Goal: Task Accomplishment & Management: Manage account settings

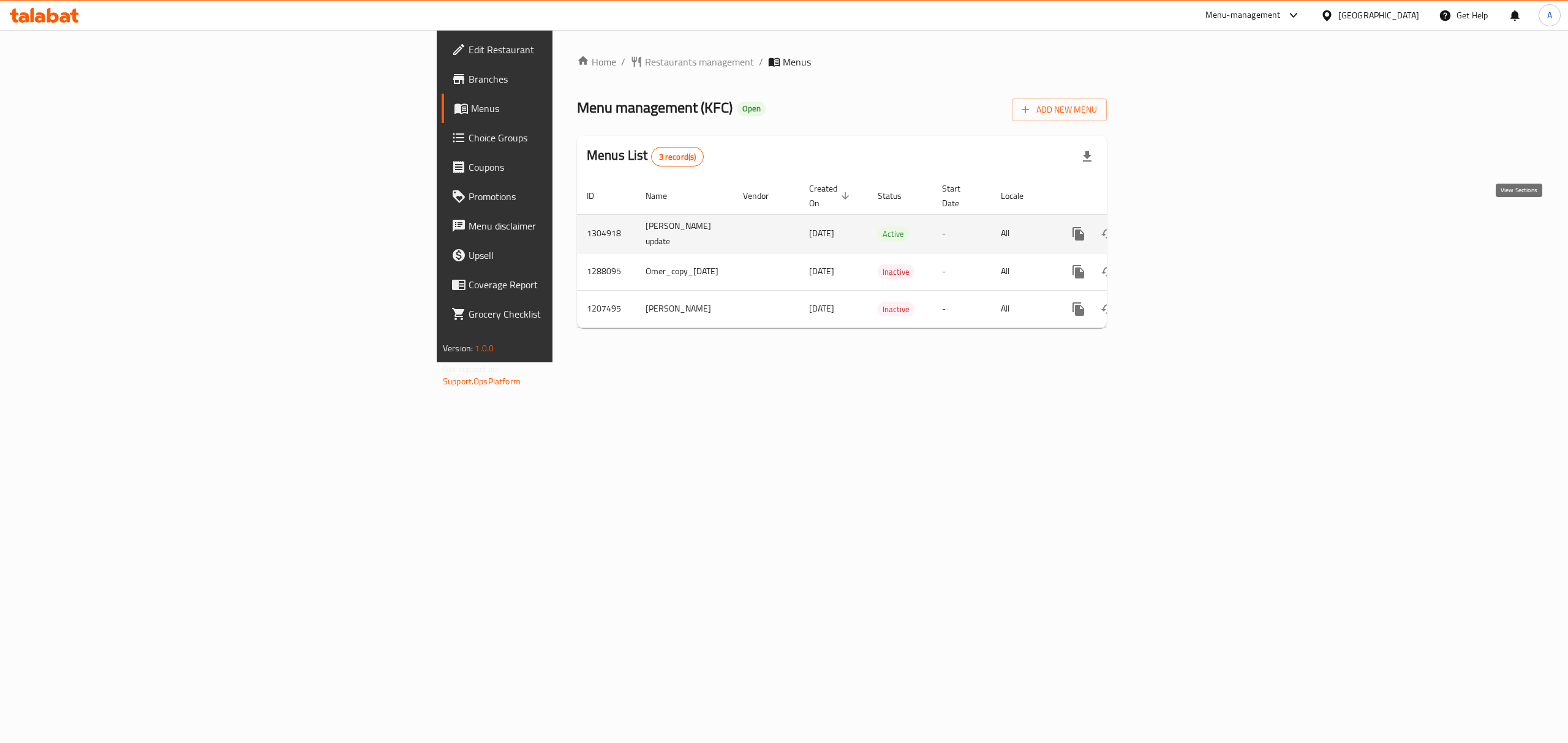
click at [1174, 227] on icon "enhanced table" at bounding box center [1167, 234] width 15 height 15
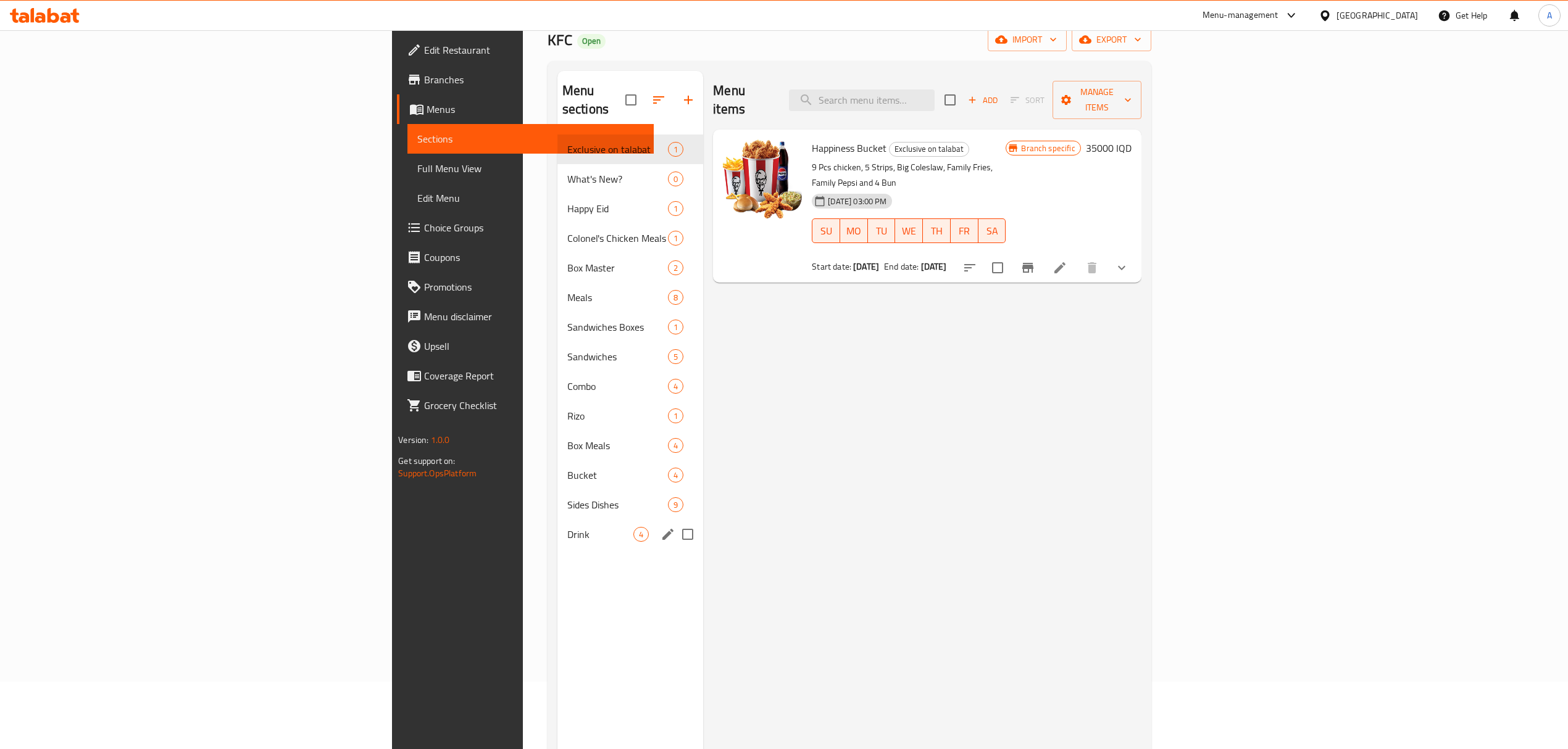
scroll to position [173, 0]
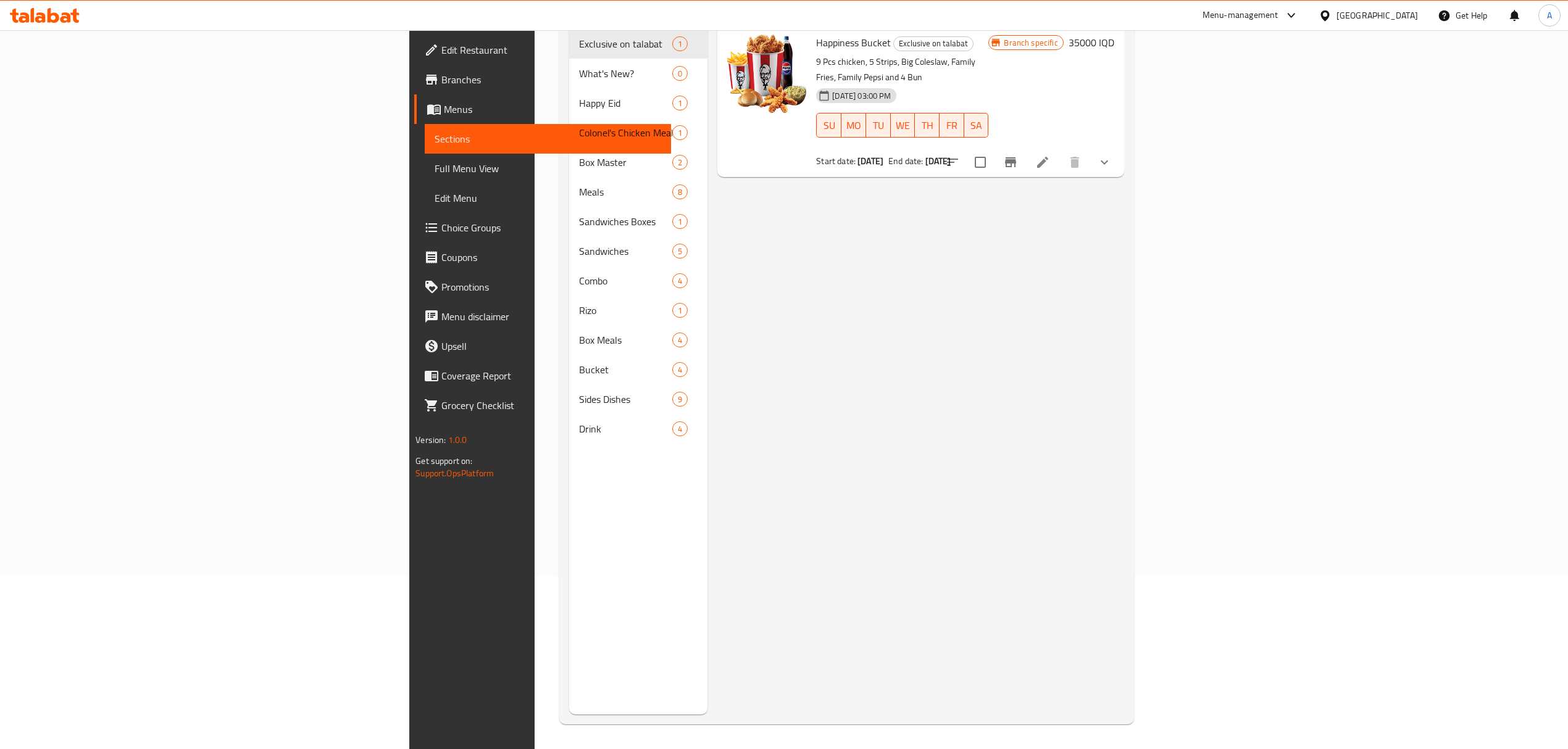
click at [569, 419] on div "Drink 4" at bounding box center [639, 429] width 139 height 30
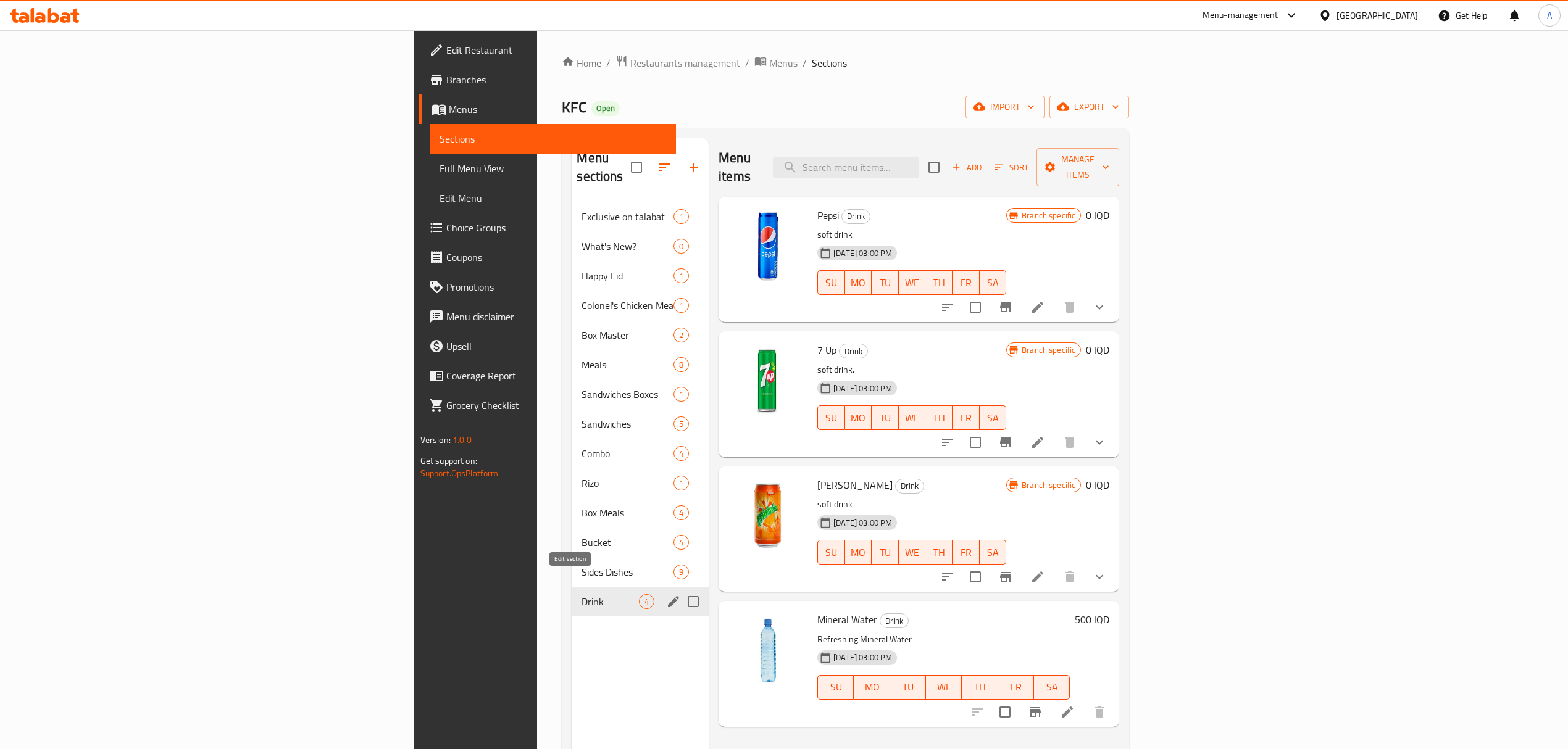
click at [667, 594] on icon "edit" at bounding box center [673, 601] width 15 height 15
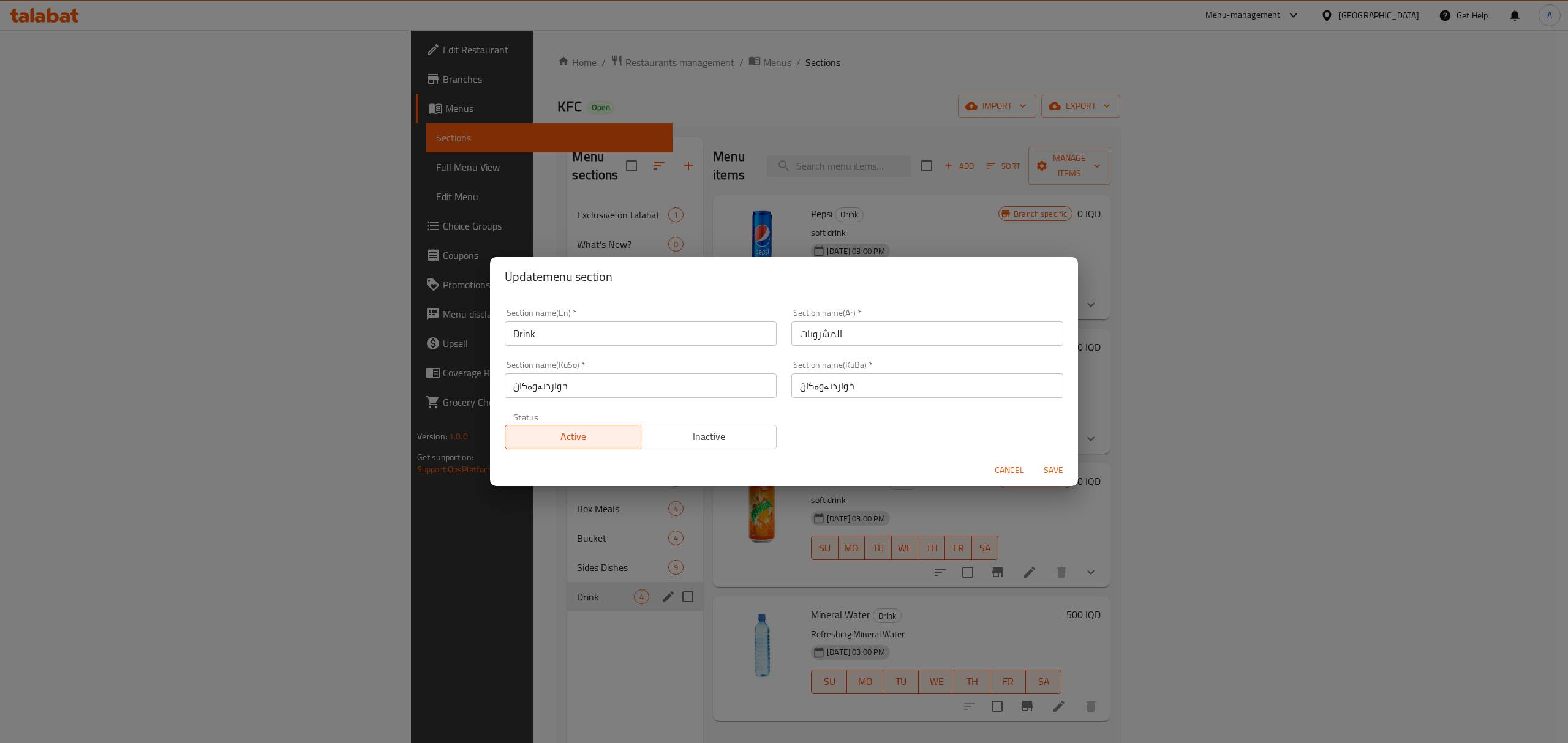
click at [734, 438] on span "Inactive" at bounding box center [710, 437] width 126 height 18
click at [1058, 467] on span "Save" at bounding box center [1053, 470] width 29 height 16
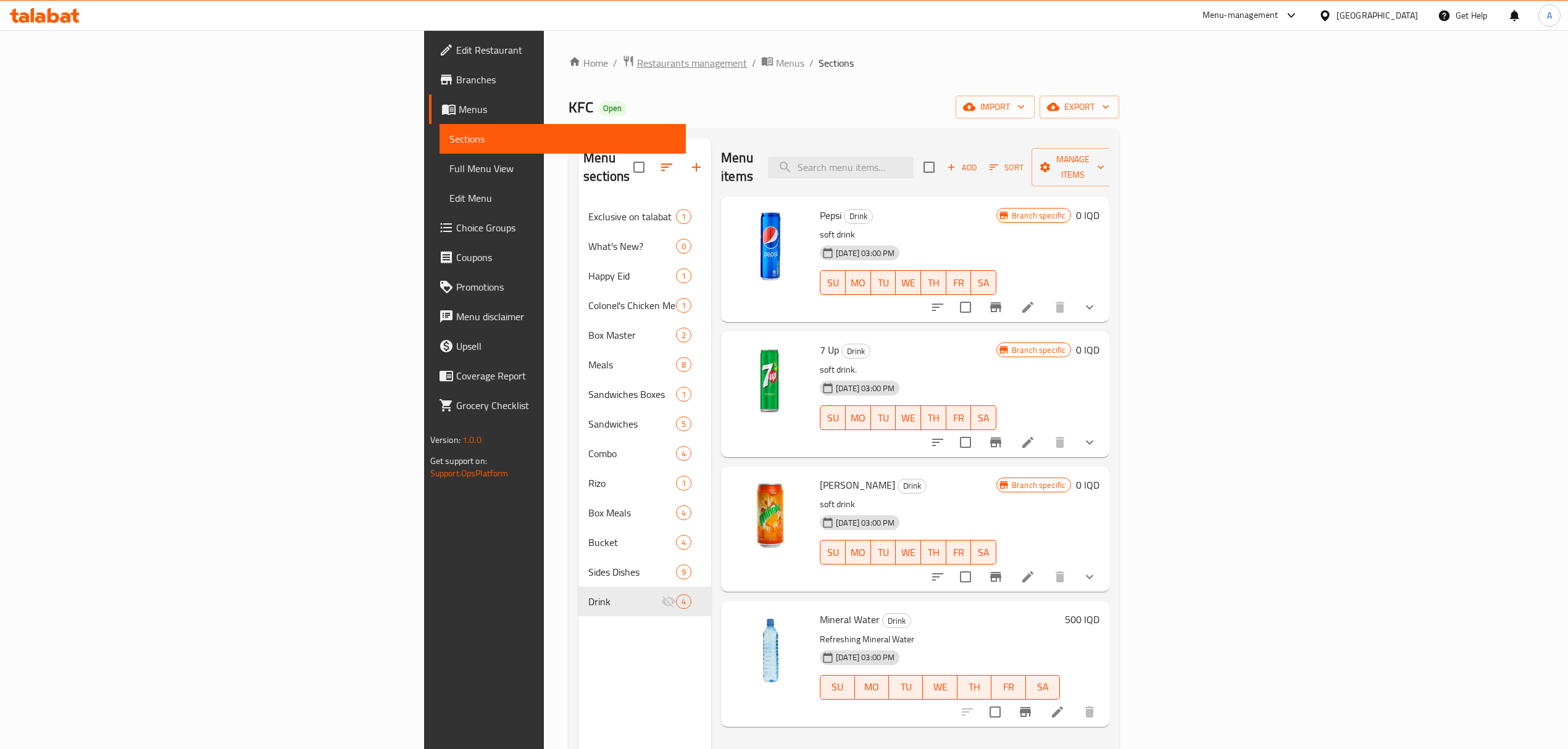
click at [544, 50] on div "Home / Restaurants management / Menus / Sections KFC Open import export Menu se…" at bounding box center [844, 476] width 600 height 892
click at [637, 56] on span "Restaurants management" at bounding box center [692, 63] width 110 height 15
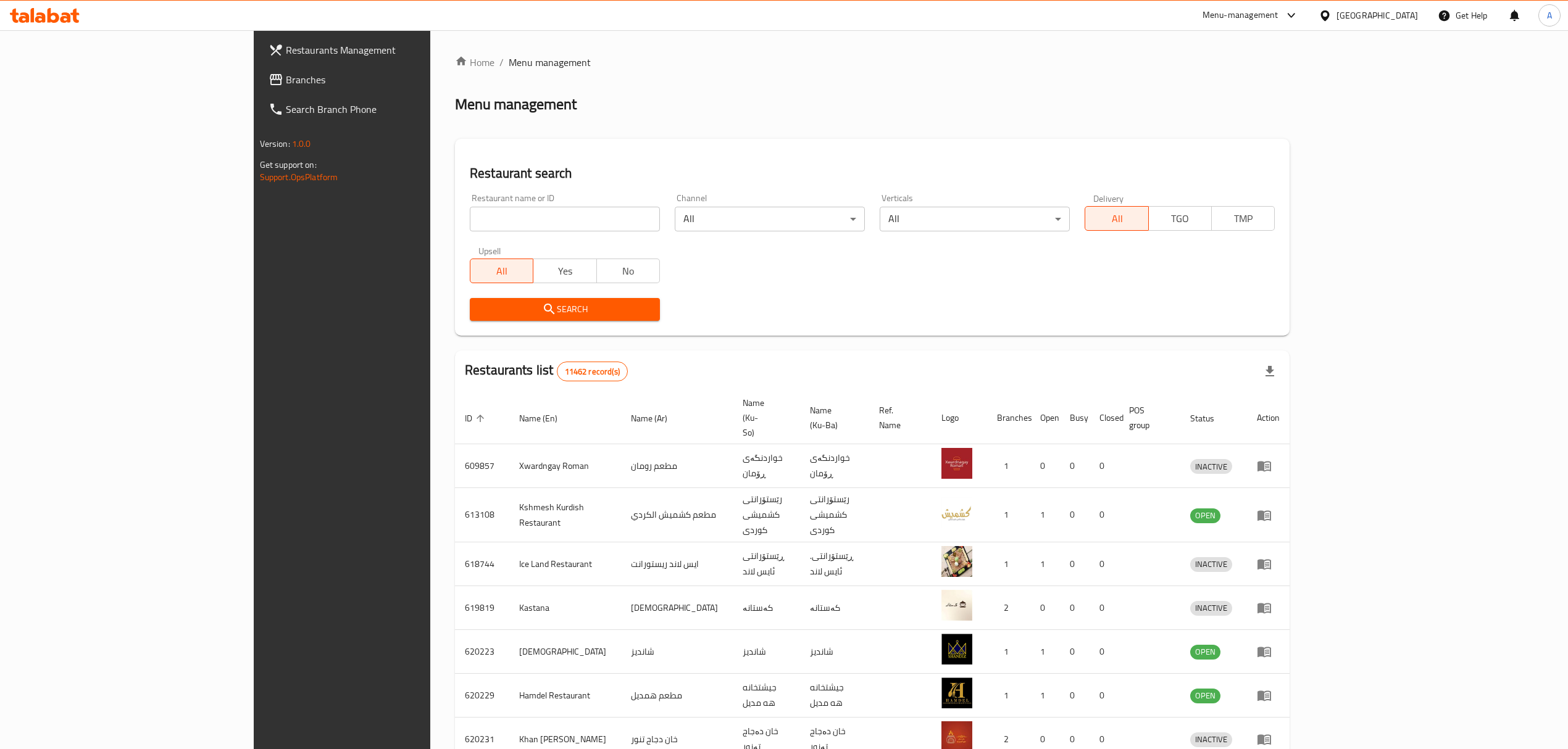
click at [470, 217] on input "search" at bounding box center [565, 219] width 191 height 24
type input "KFC"
click at [479, 317] on span "Search" at bounding box center [565, 310] width 171 height 16
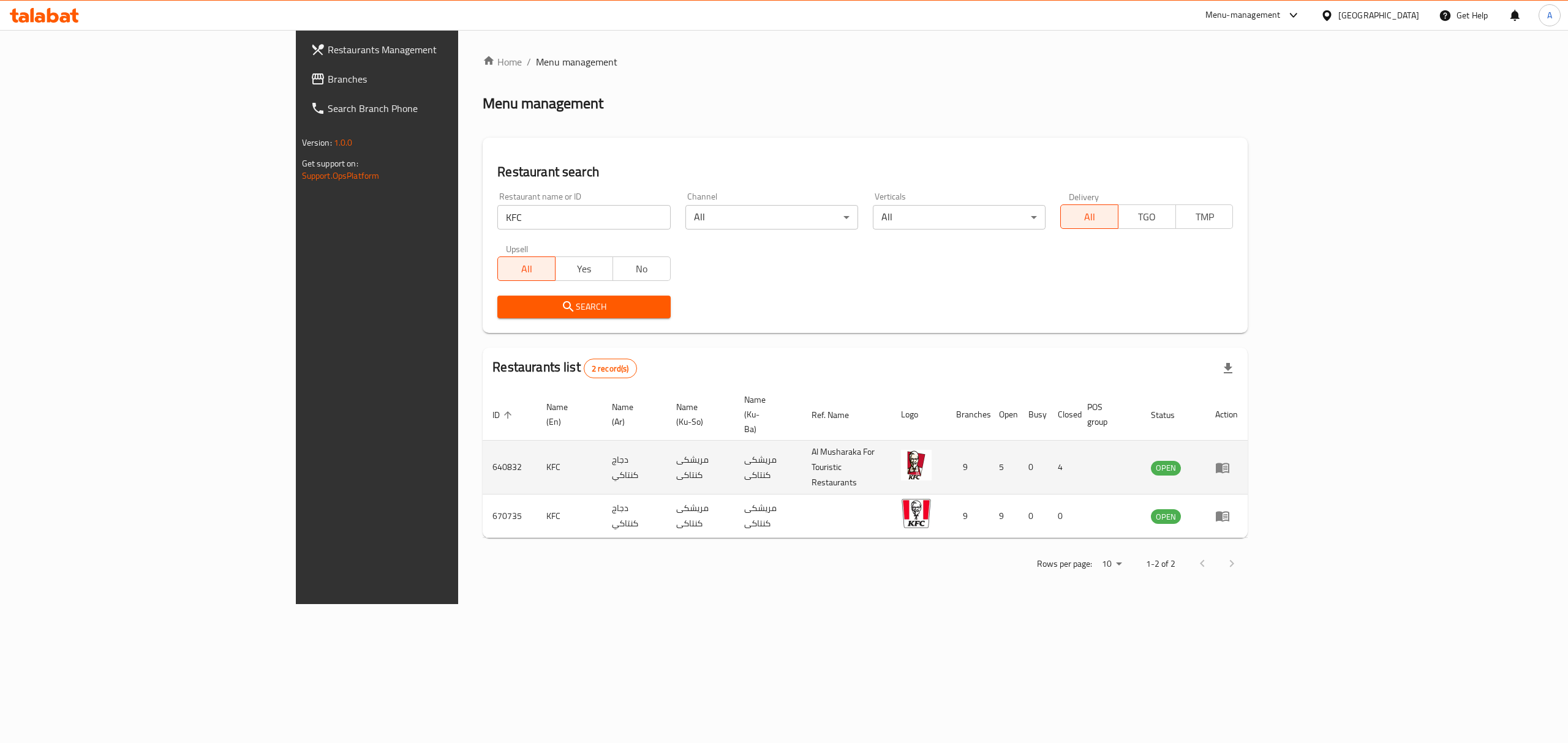
click at [1248, 441] on td "enhanced table" at bounding box center [1226, 468] width 42 height 54
click at [1230, 461] on icon "enhanced table" at bounding box center [1223, 468] width 15 height 15
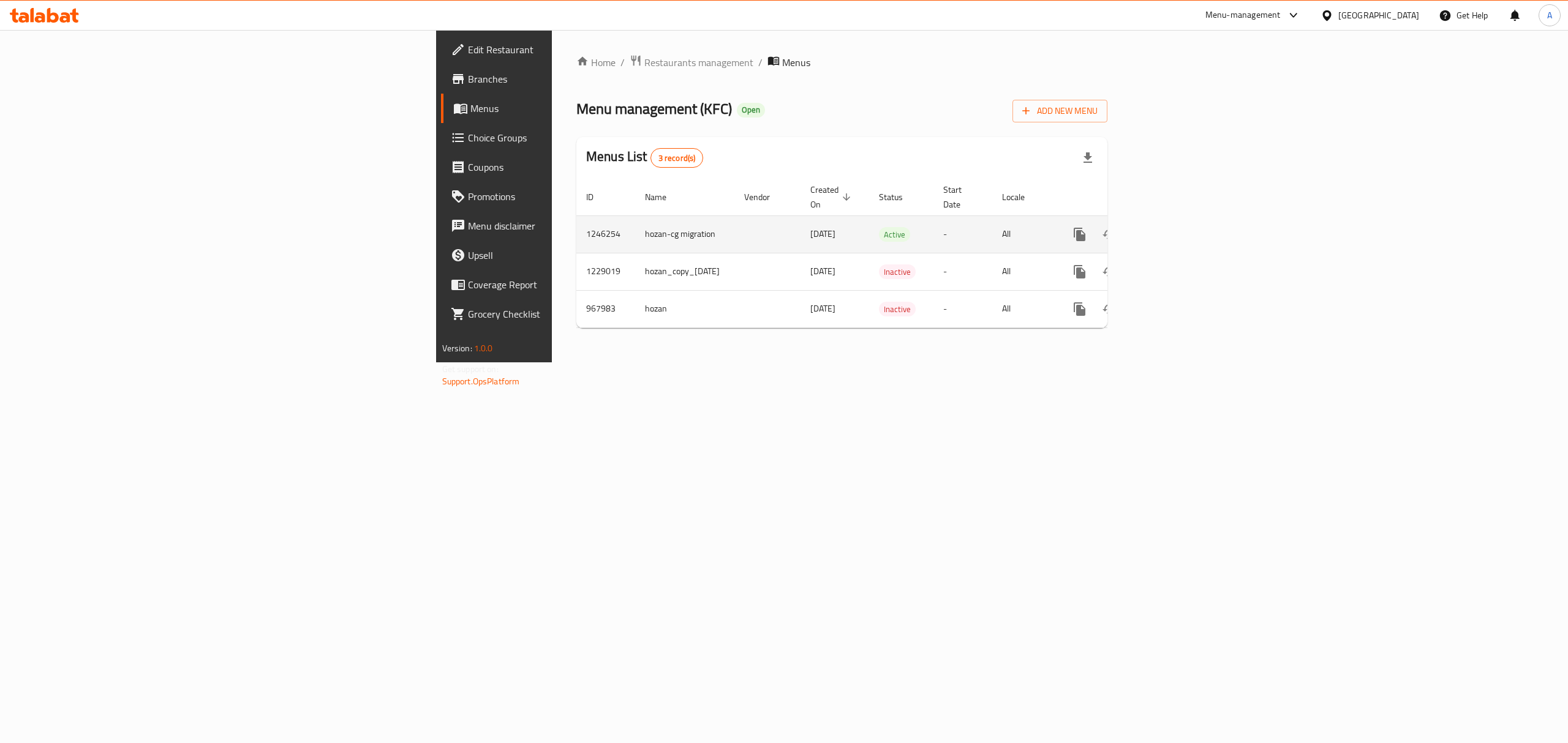
click at [1183, 220] on link "enhanced table" at bounding box center [1168, 235] width 29 height 29
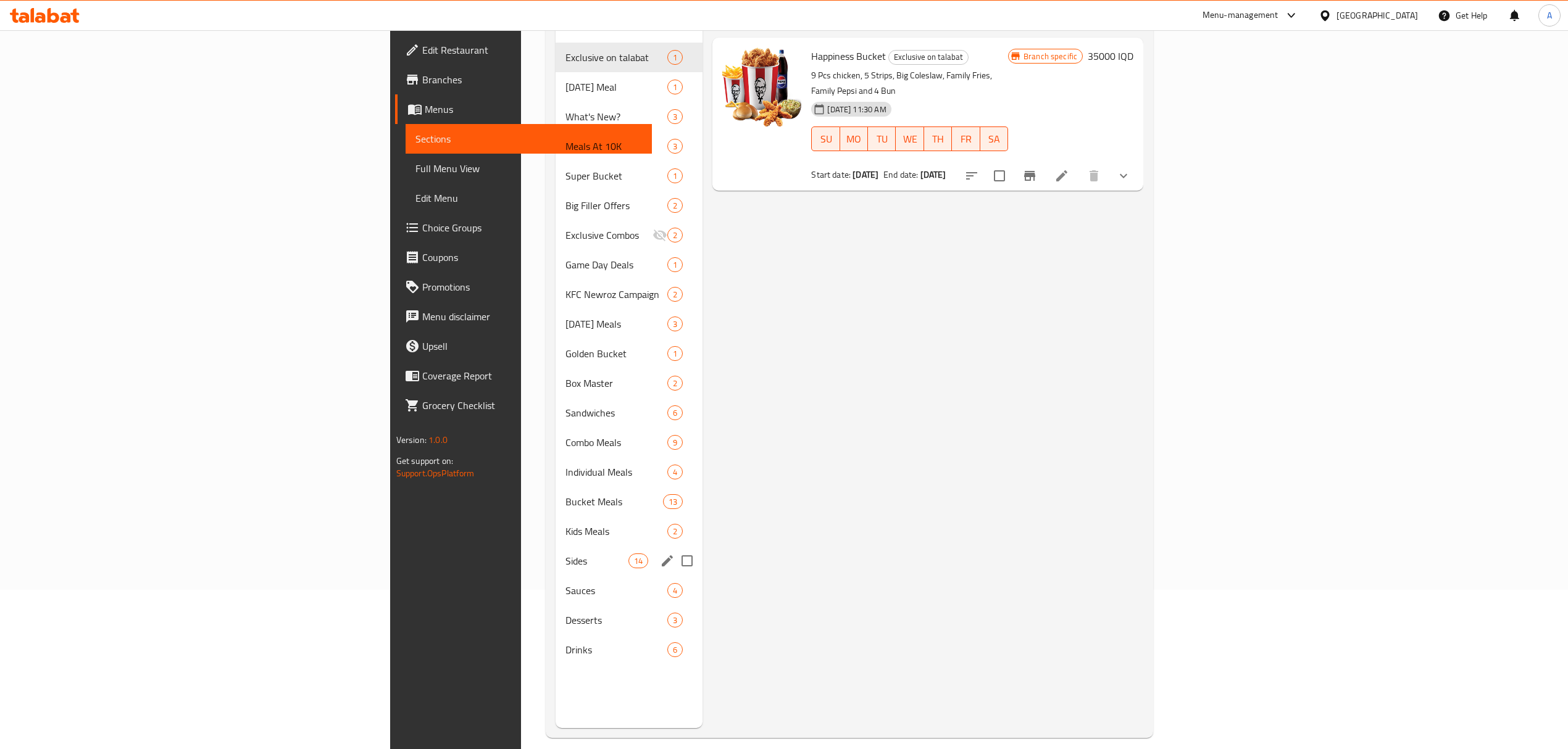
scroll to position [173, 0]
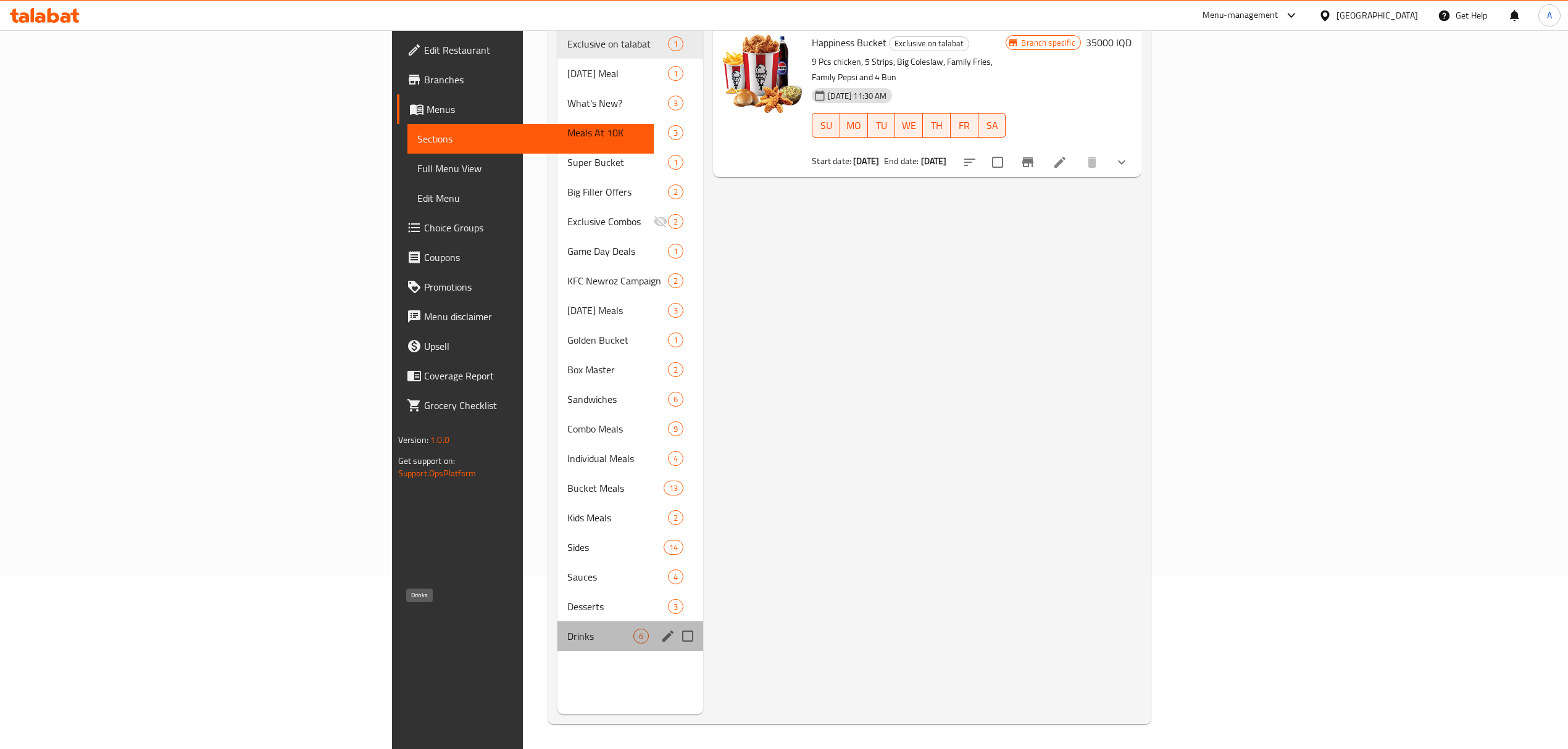
click at [567, 629] on span "Drinks" at bounding box center [600, 636] width 66 height 15
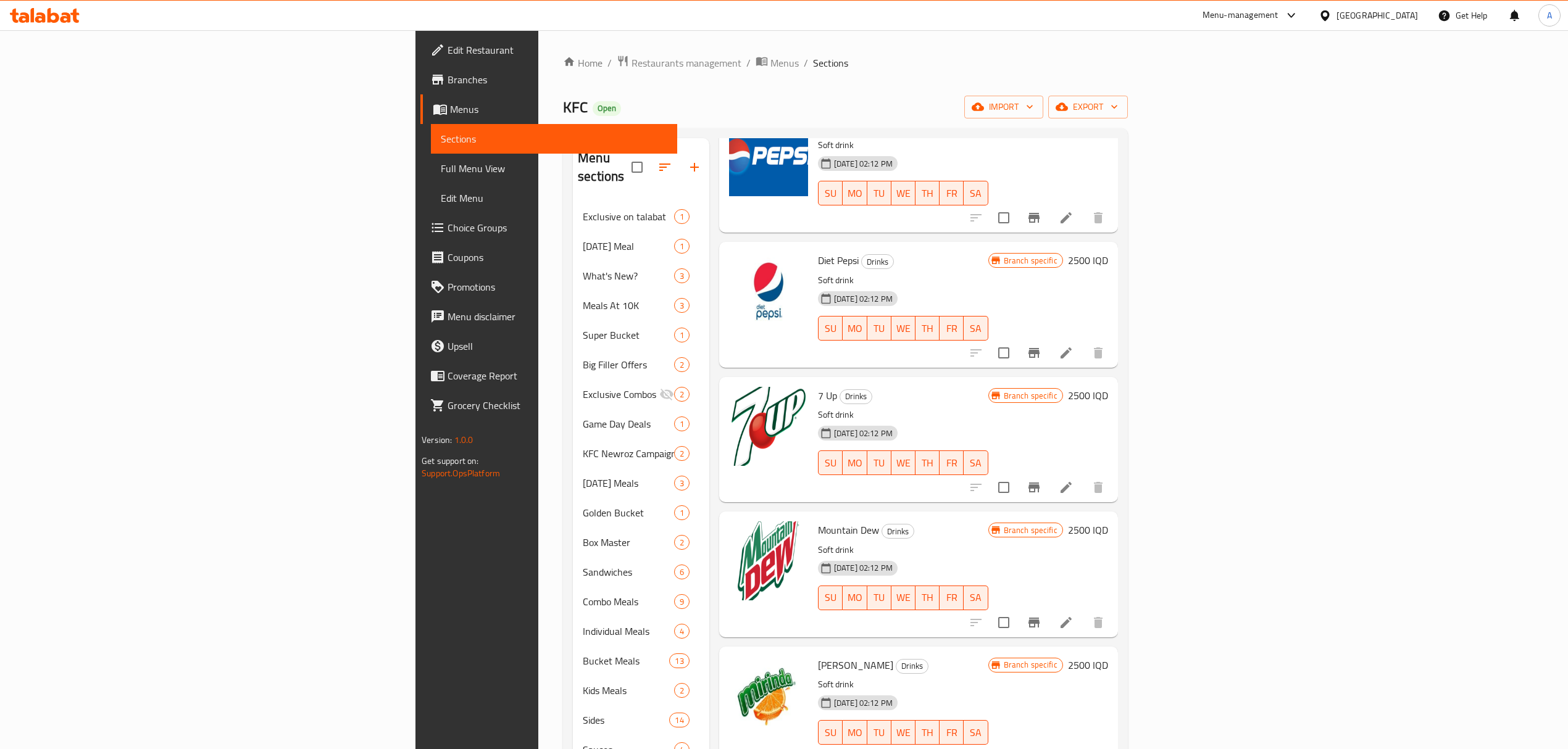
scroll to position [173, 0]
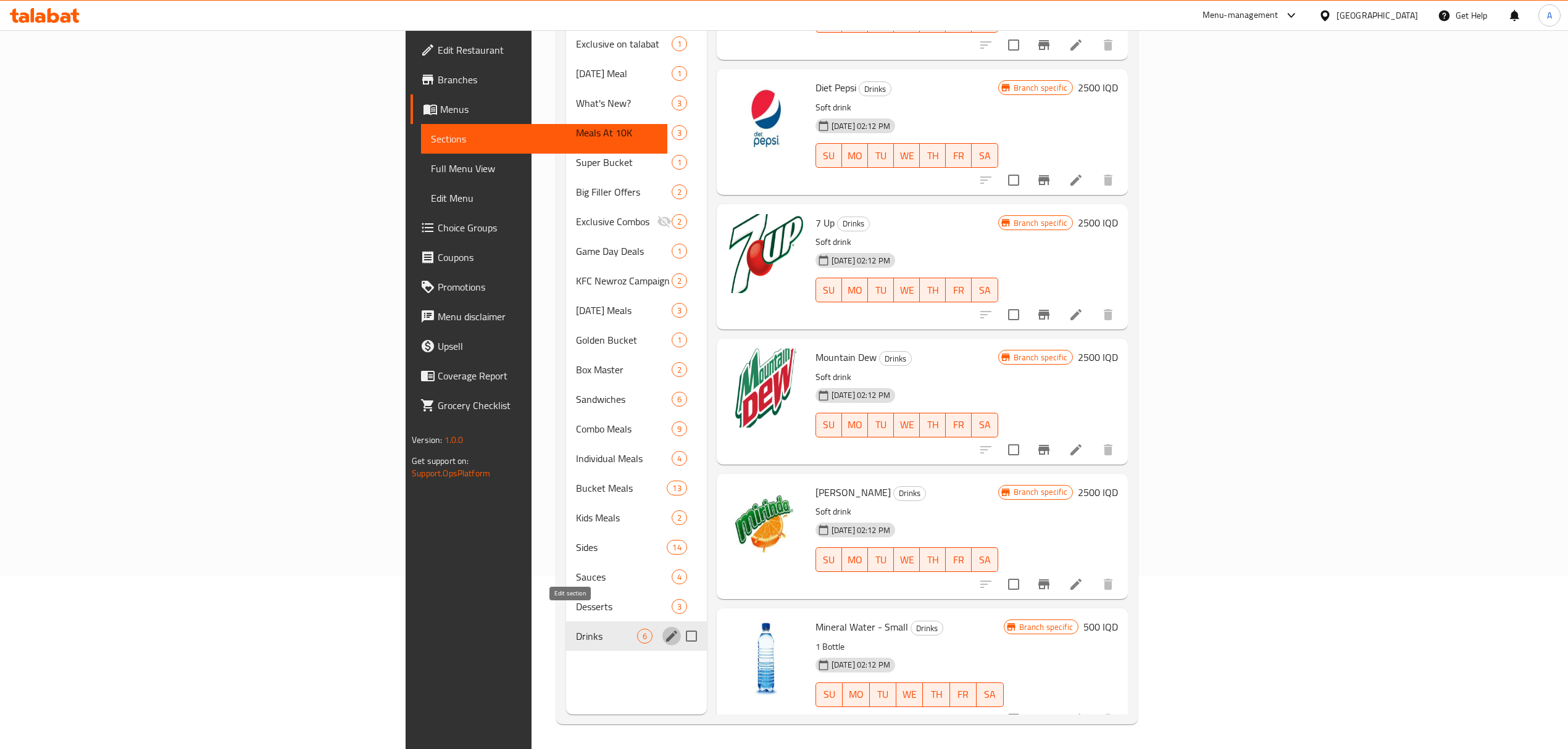
click at [664, 629] on icon "edit" at bounding box center [671, 636] width 15 height 15
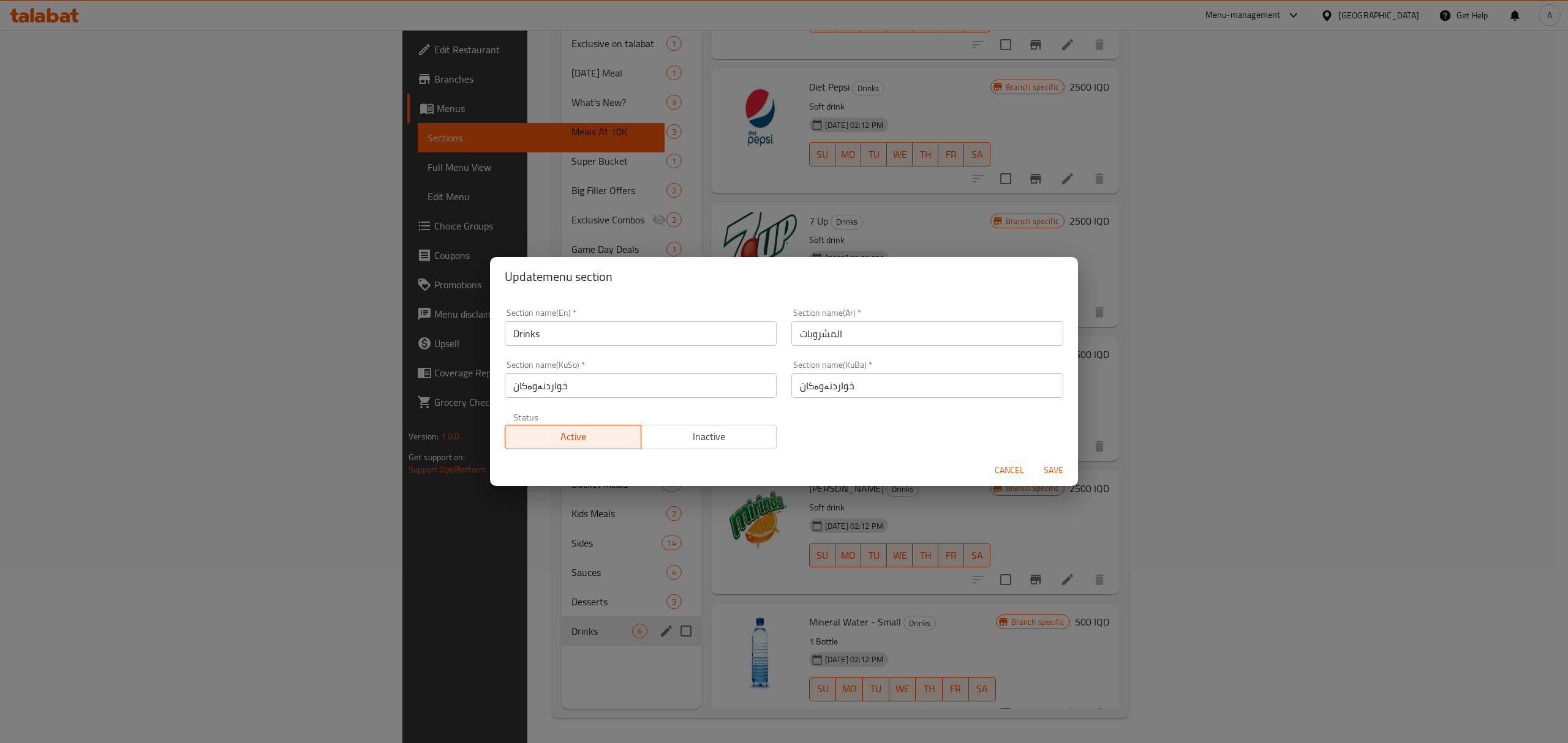
click at [699, 452] on div "Status Active Inactive" at bounding box center [641, 431] width 287 height 52
click at [711, 446] on button "Inactive" at bounding box center [709, 437] width 136 height 24
click at [1045, 473] on span "Save" at bounding box center [1053, 470] width 29 height 16
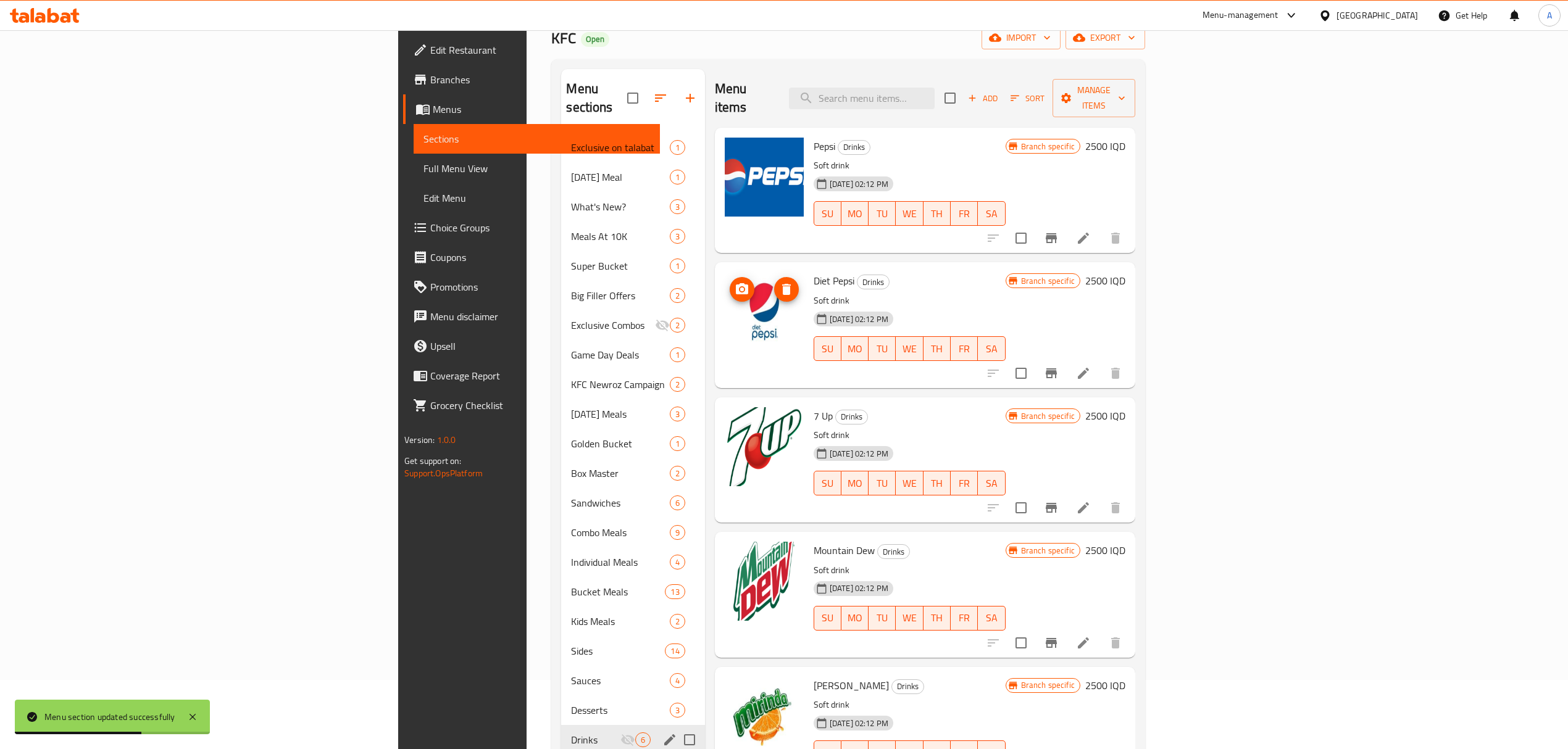
scroll to position [0, 0]
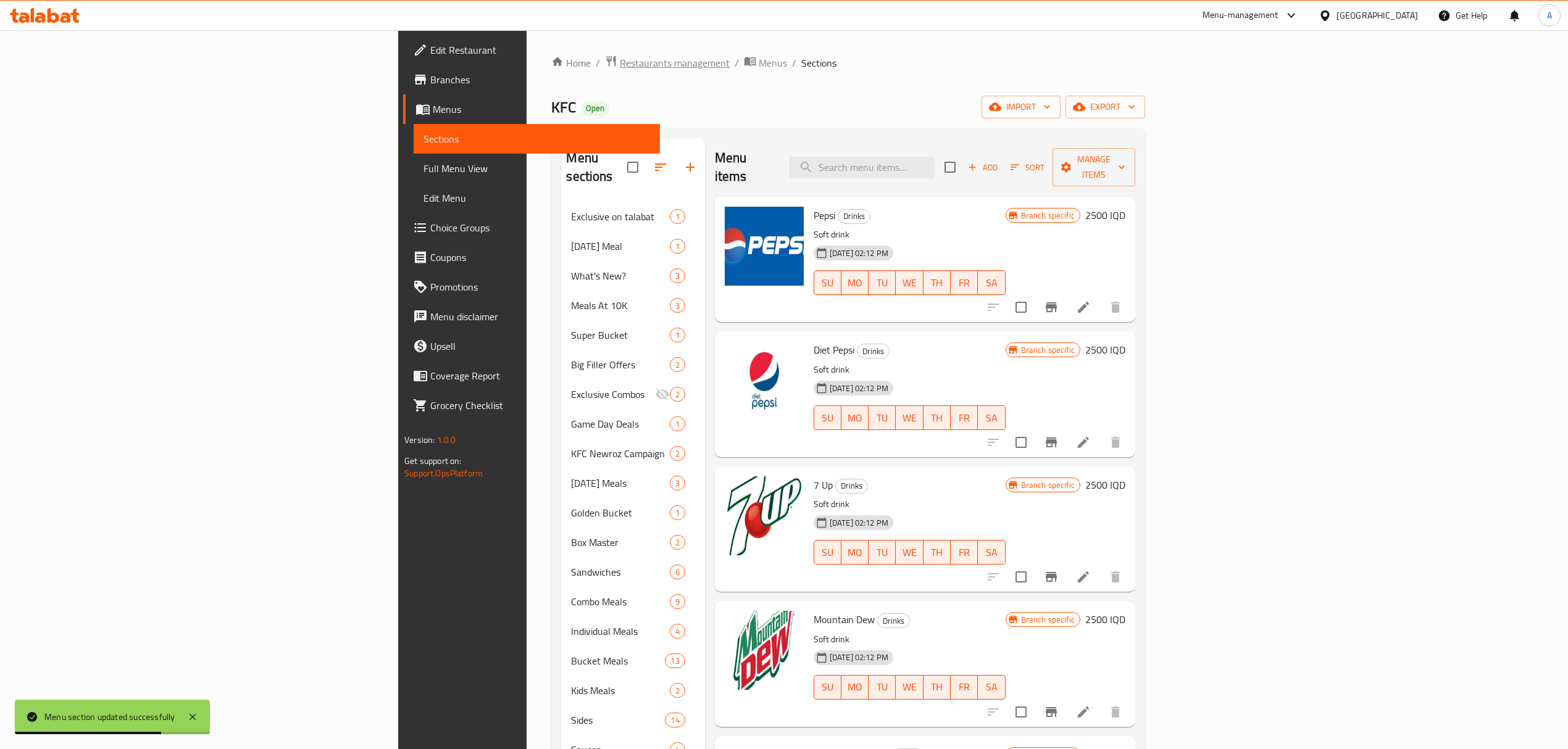
click at [620, 57] on span "Restaurants management" at bounding box center [674, 63] width 110 height 15
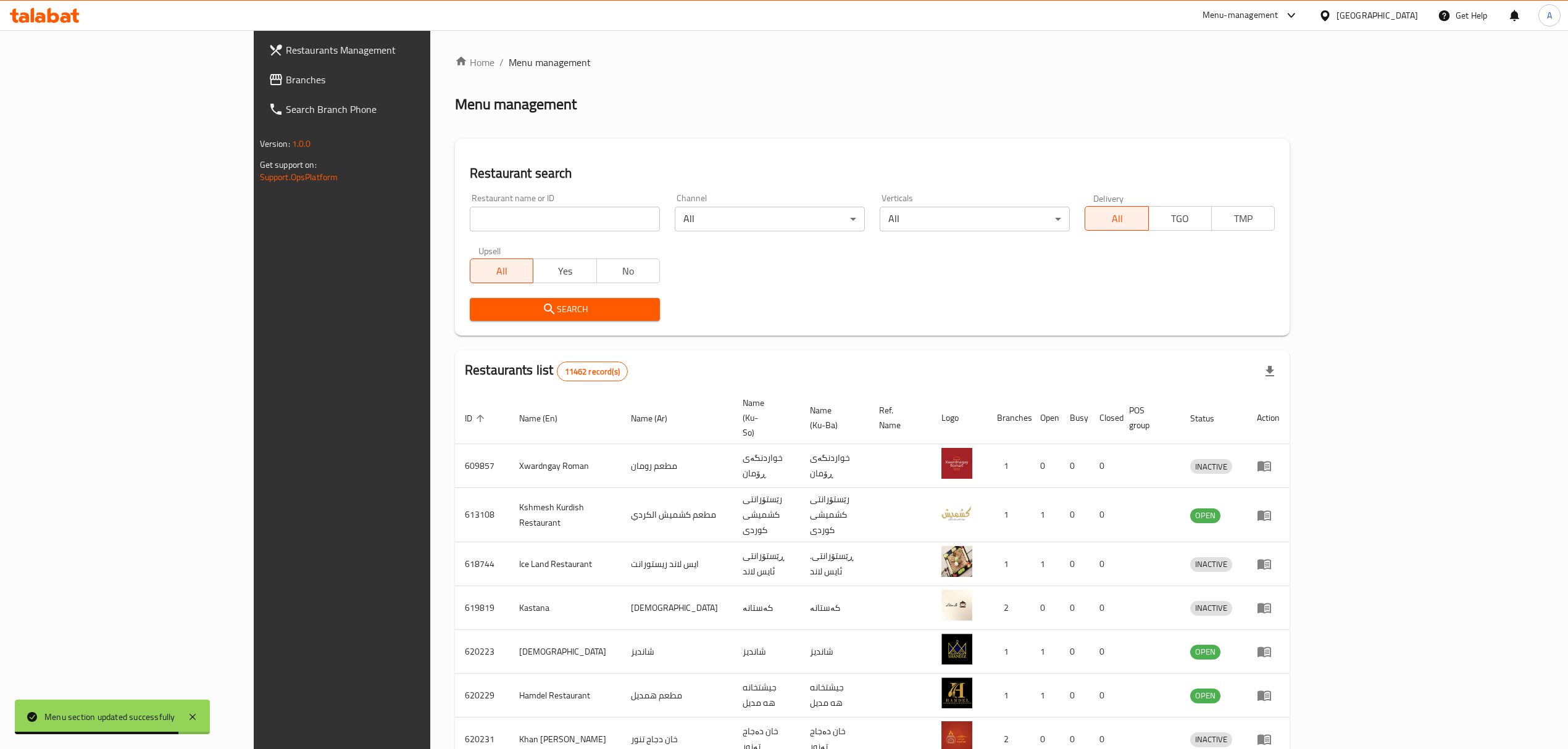
click at [462, 236] on div "Restaurant name or ID Restaurant name or ID" at bounding box center [565, 212] width 205 height 52
drag, startPoint x: 365, startPoint y: 191, endPoint x: 358, endPoint y: 224, distance: 33.7
click at [462, 194] on div "Restaurant name or ID Restaurant name or ID" at bounding box center [565, 212] width 205 height 52
click at [470, 216] on input "search" at bounding box center [565, 219] width 191 height 24
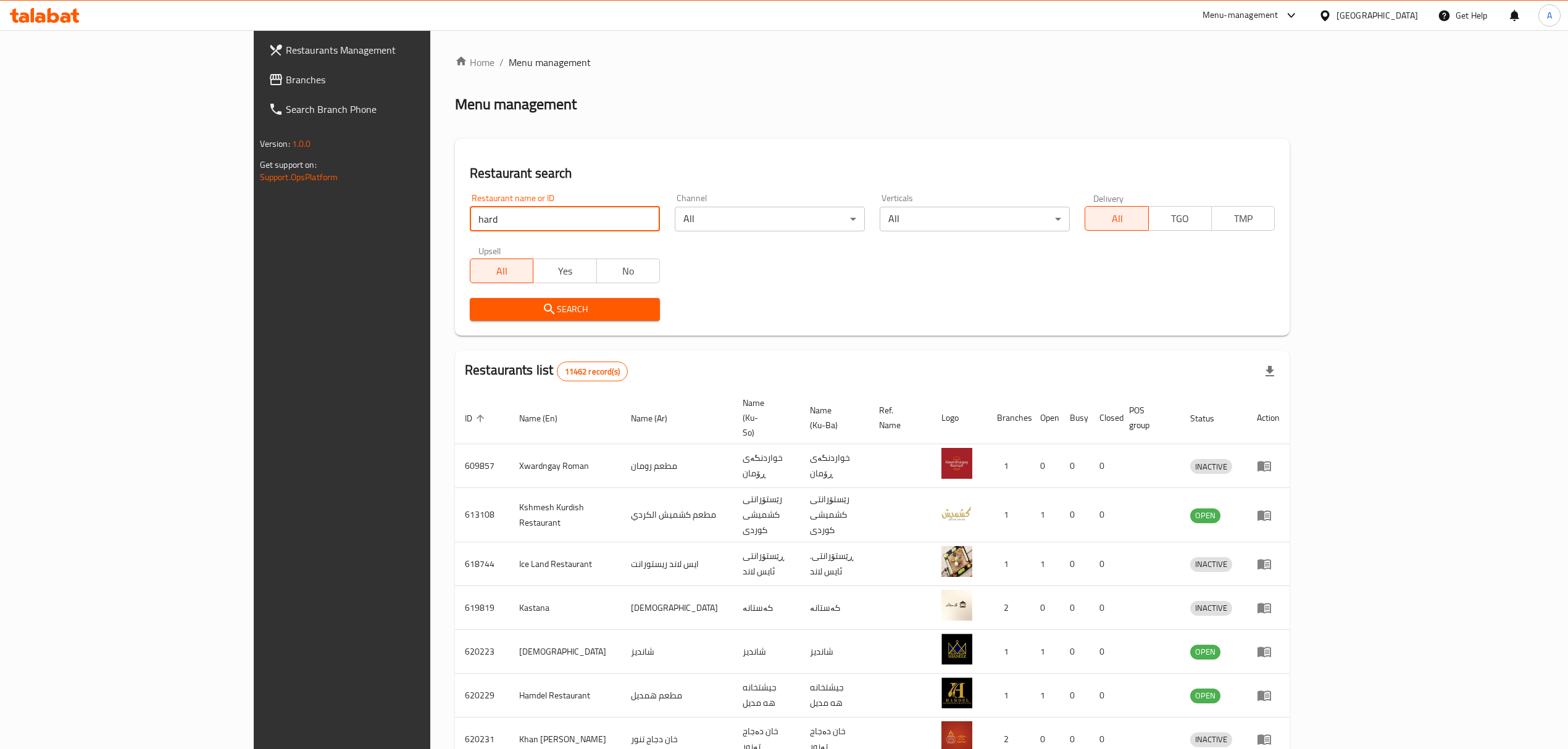
type input "hardee's"
click at [479, 304] on span "Search" at bounding box center [565, 310] width 171 height 16
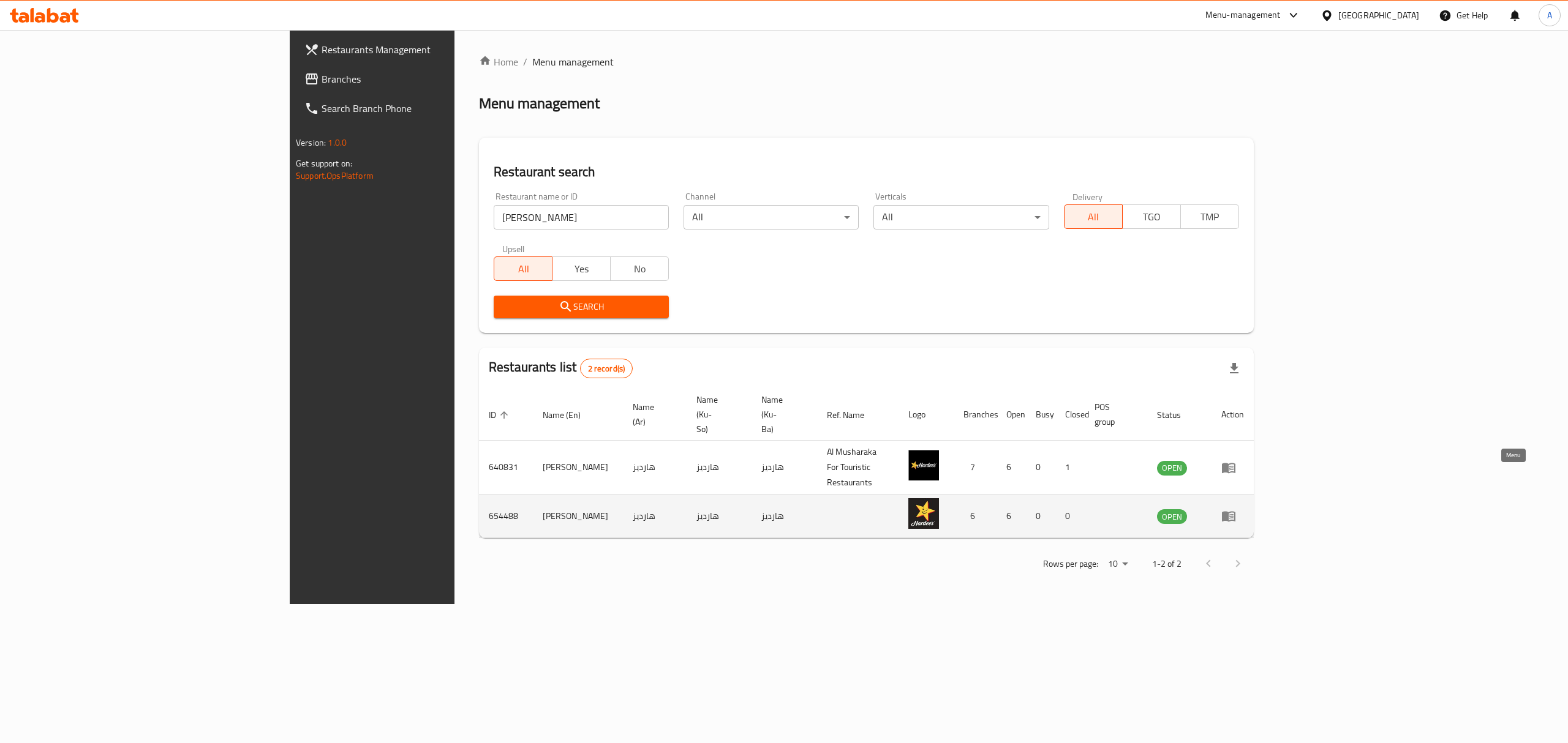
click at [1236, 509] on icon "enhanced table" at bounding box center [1229, 516] width 15 height 15
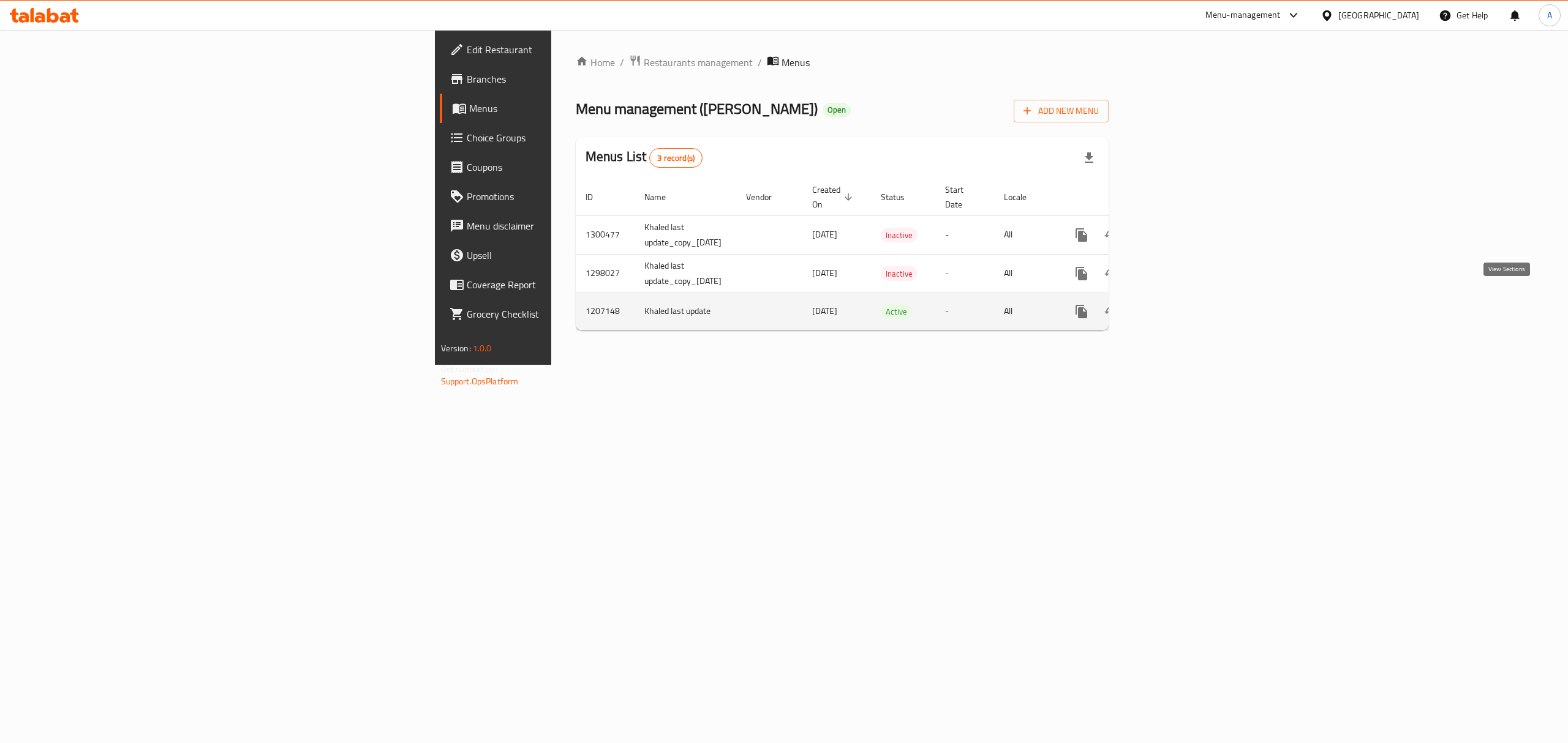
click at [1185, 298] on link "enhanced table" at bounding box center [1170, 312] width 29 height 29
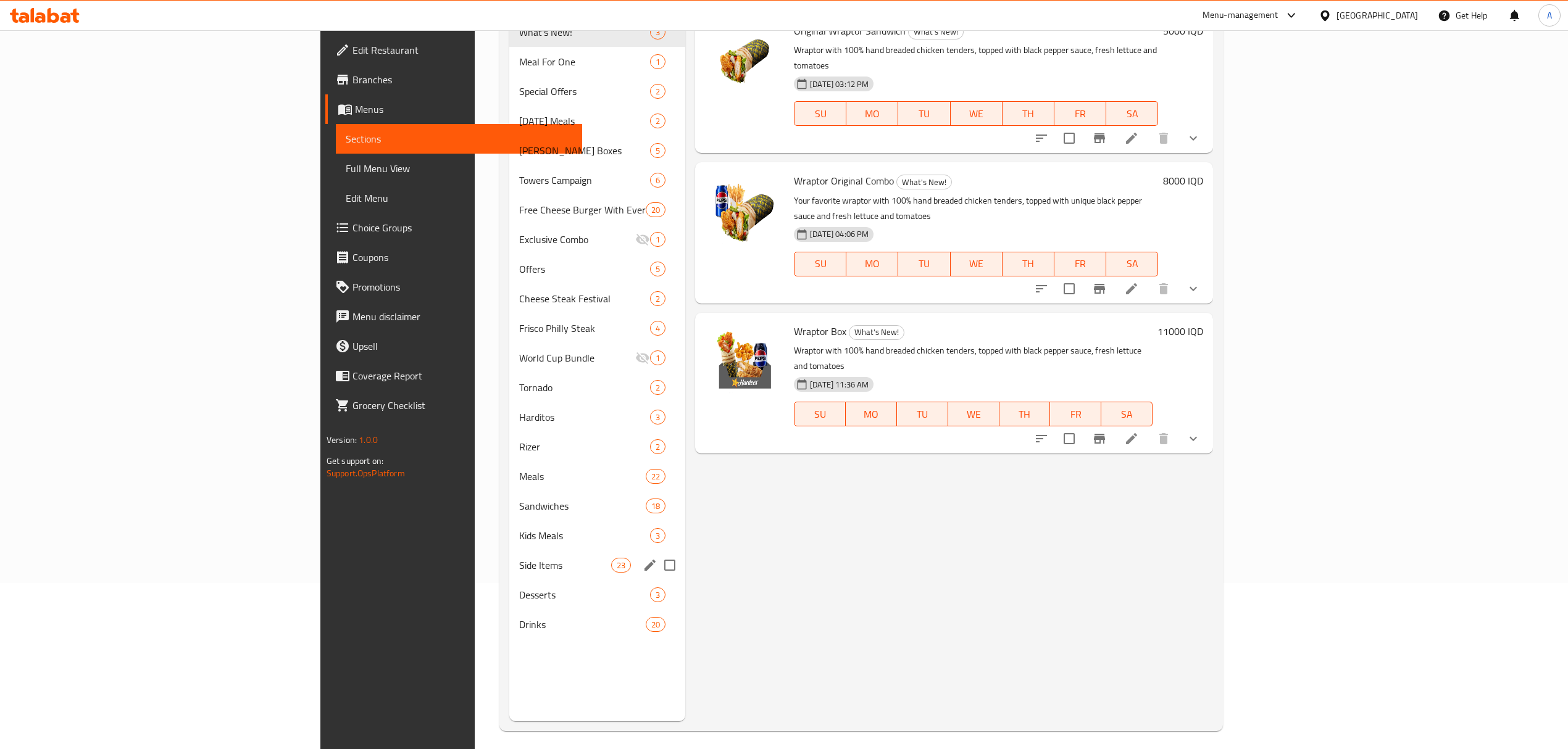
scroll to position [173, 0]
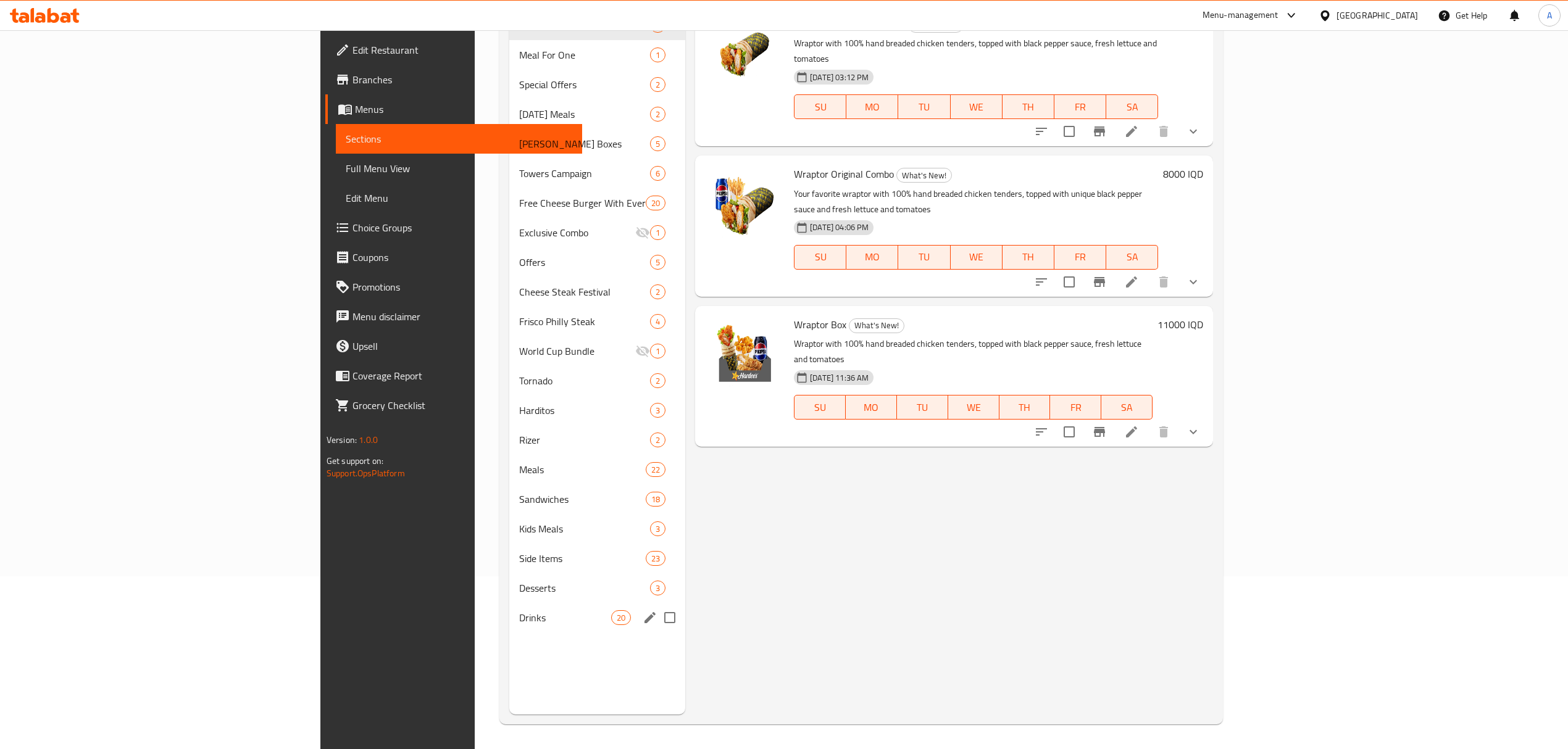
click at [519, 618] on span "Drinks" at bounding box center [566, 618] width 92 height 15
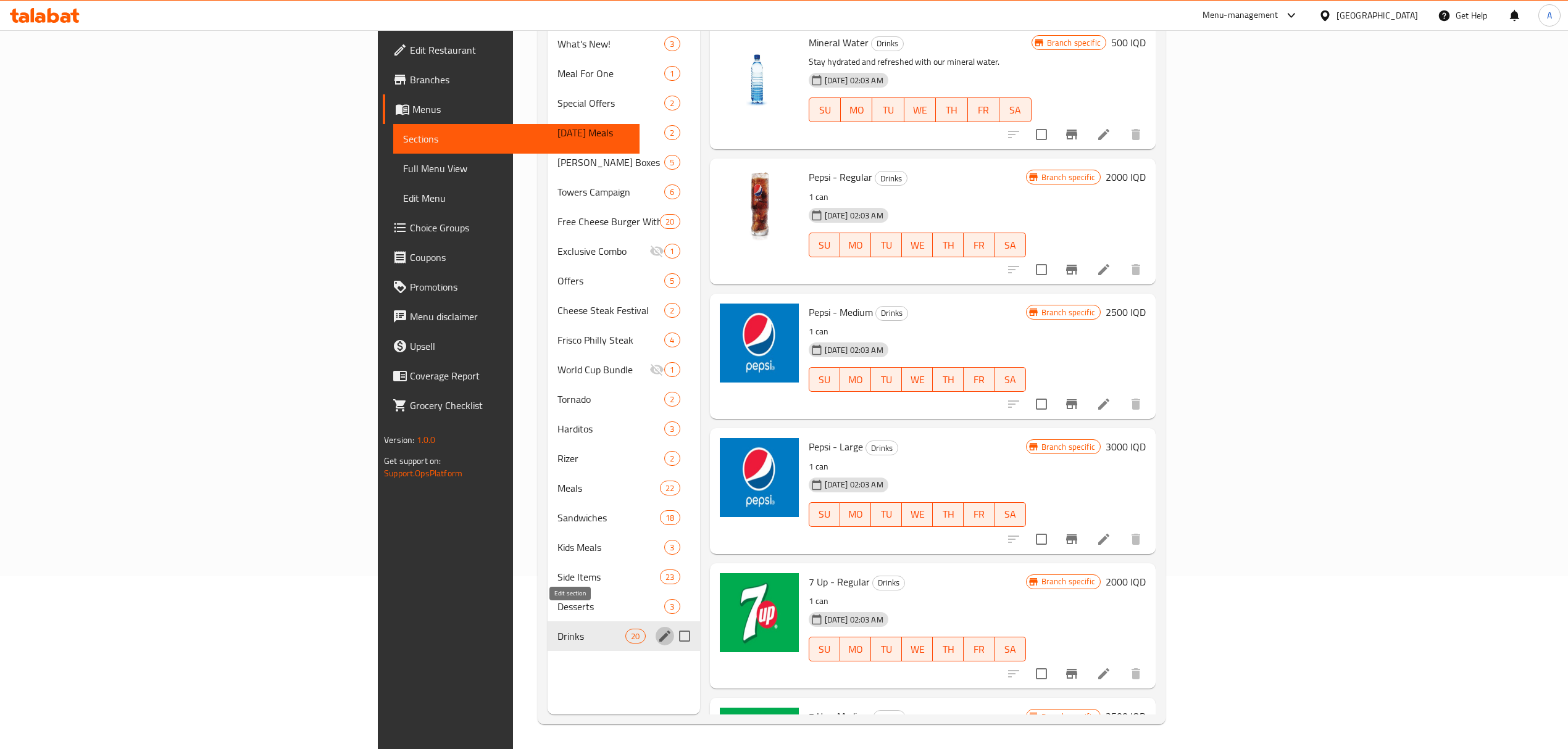
click at [660, 631] on icon "edit" at bounding box center [665, 636] width 11 height 11
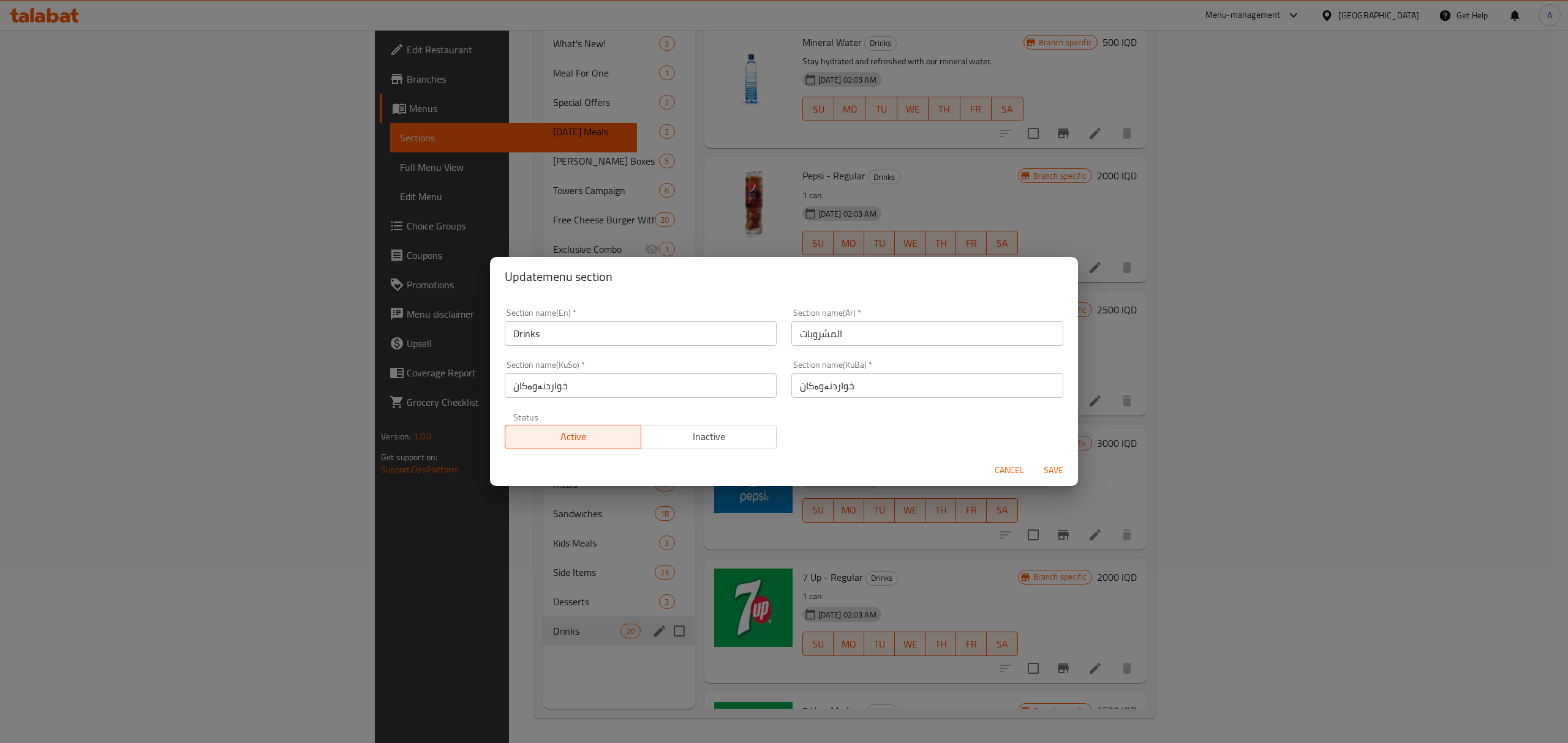
click at [741, 426] on button "Inactive" at bounding box center [709, 437] width 136 height 24
click at [1062, 474] on span "Save" at bounding box center [1053, 470] width 29 height 16
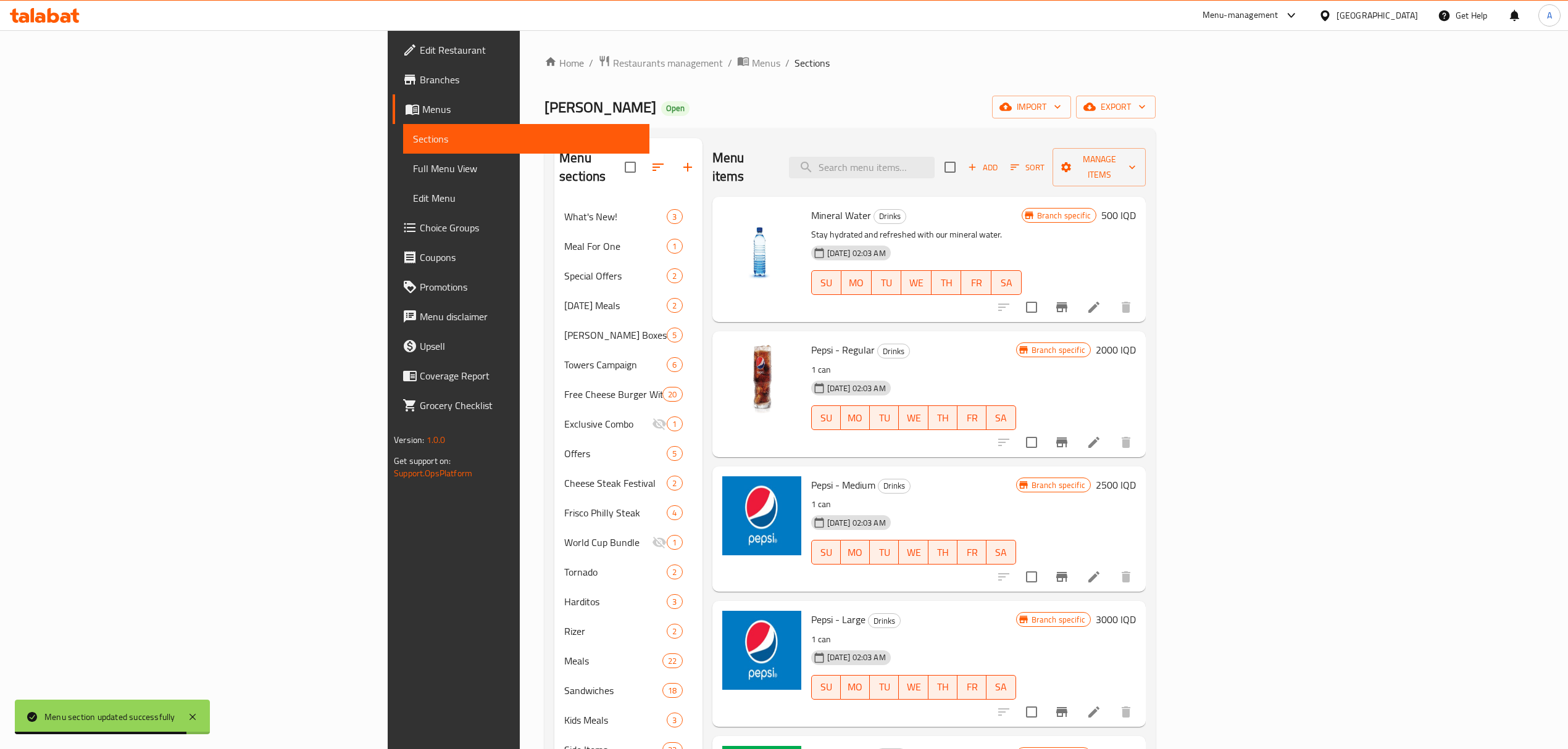
click at [419, 73] on span "Branches" at bounding box center [529, 79] width 220 height 15
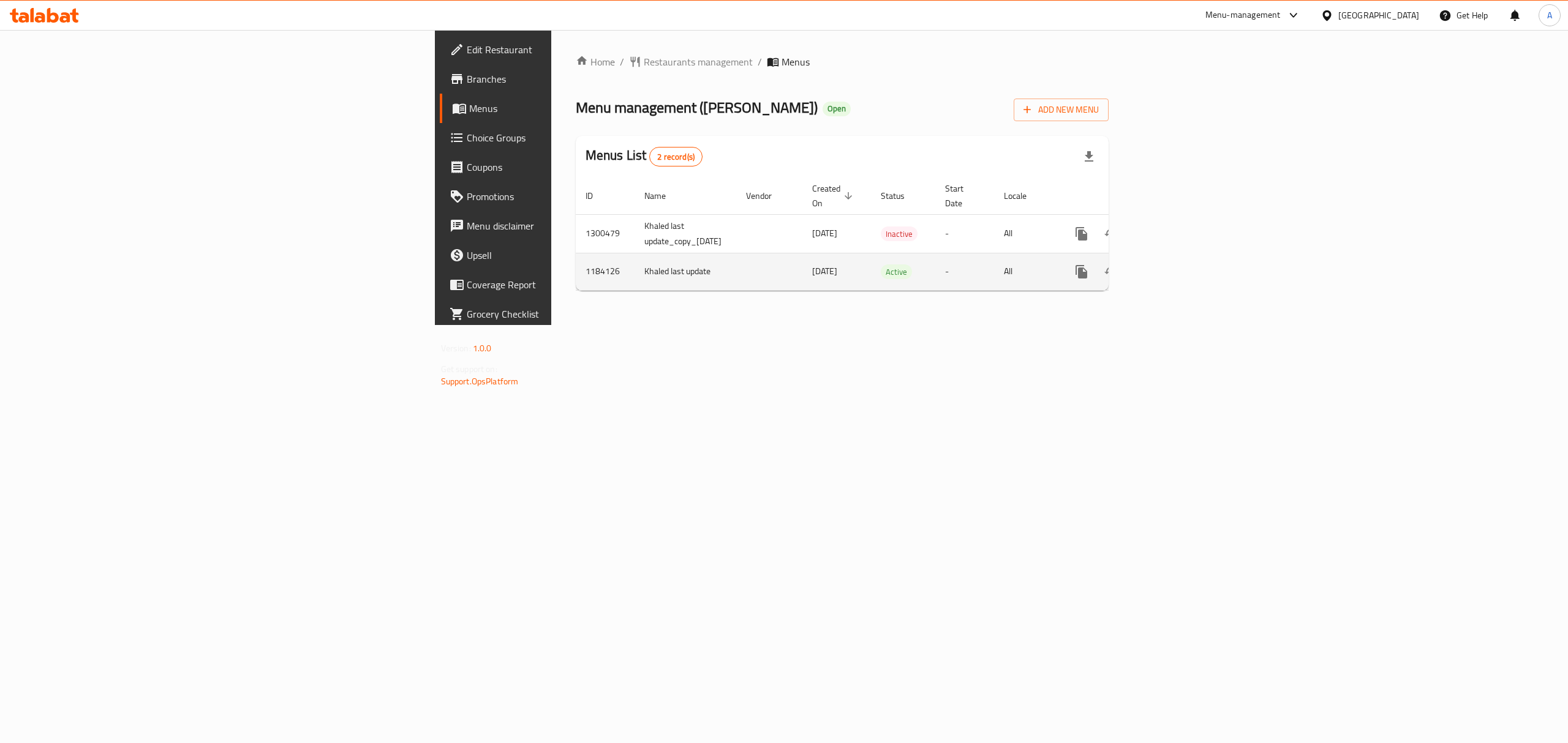
click at [1178, 265] on icon "enhanced table" at bounding box center [1170, 272] width 15 height 15
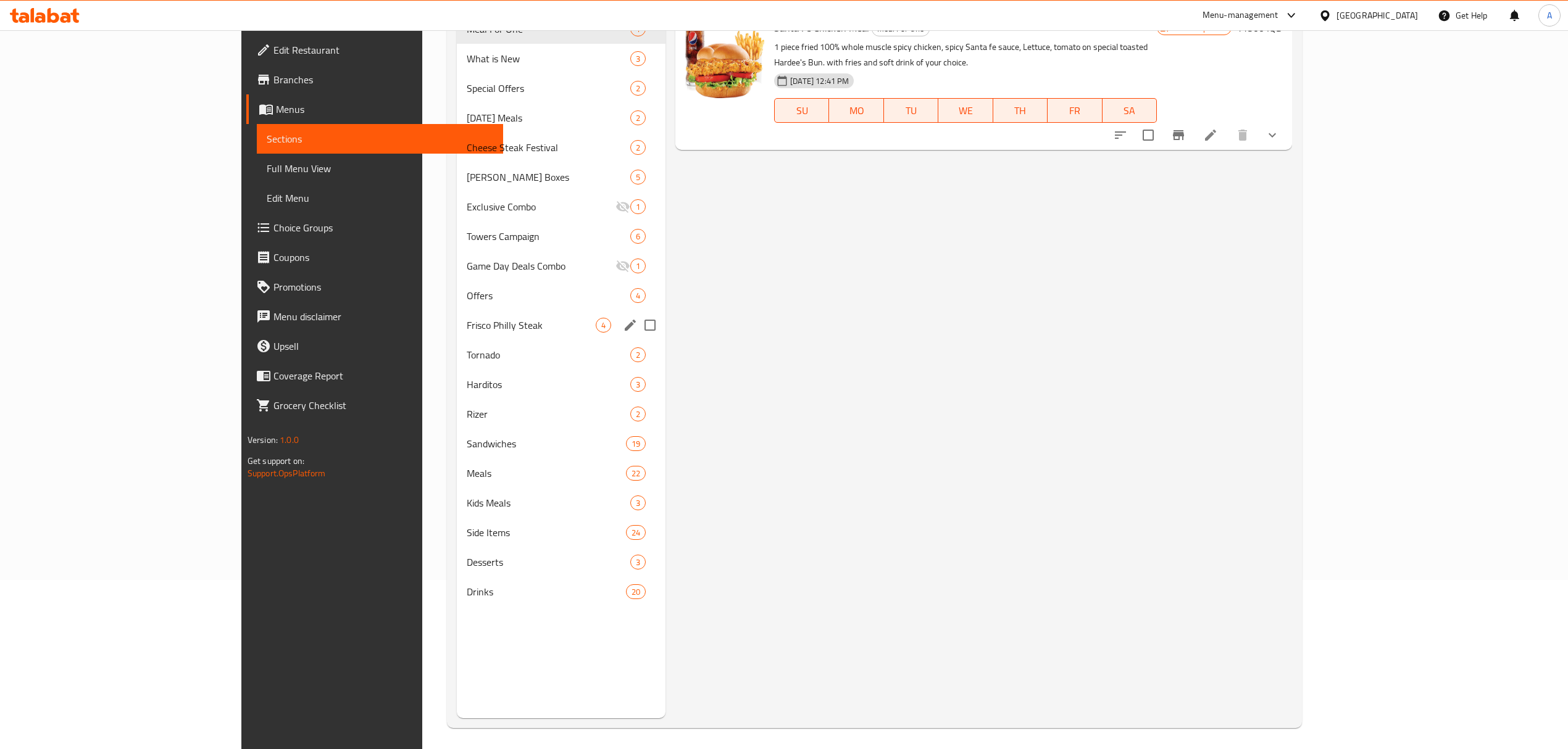
scroll to position [173, 0]
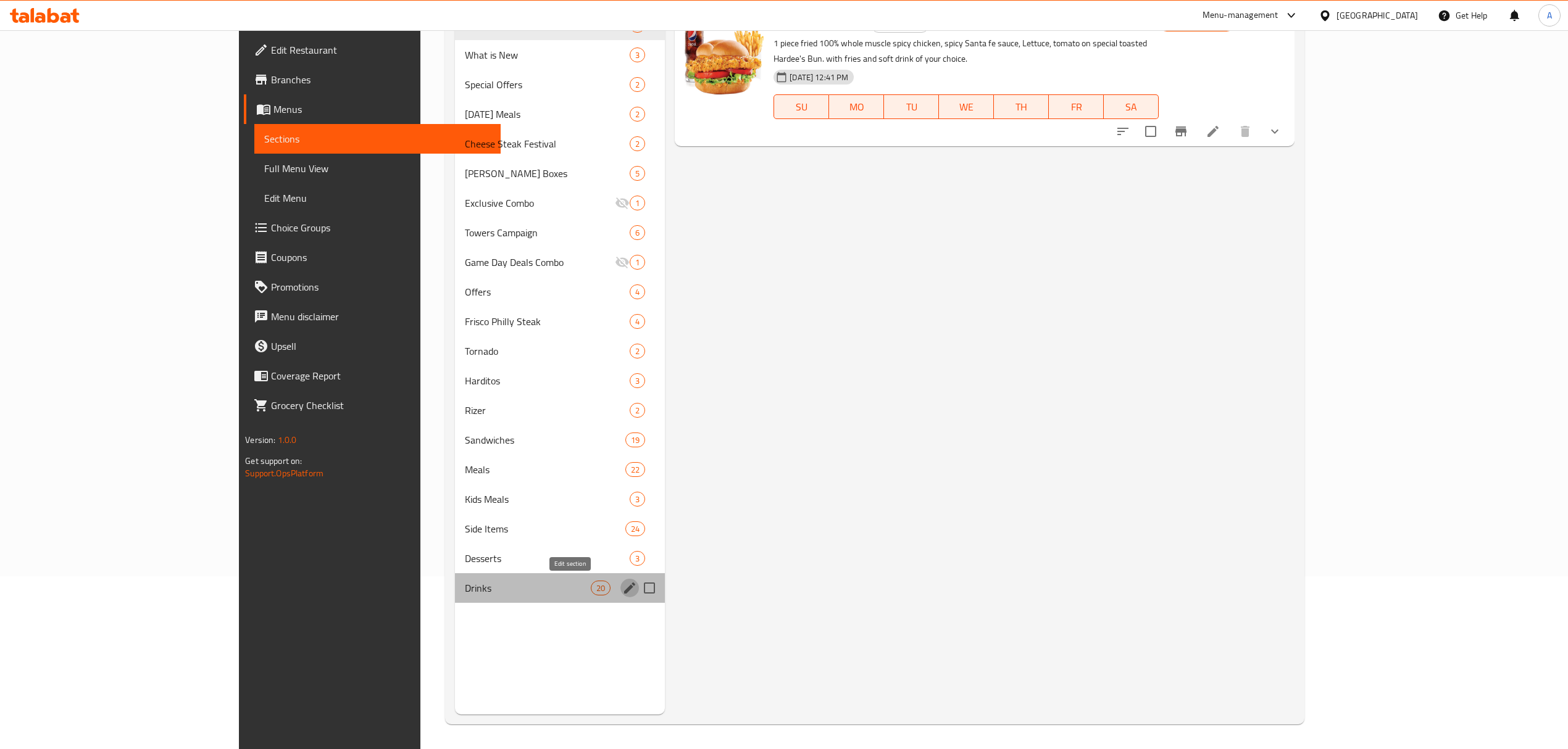
click at [622, 592] on icon "edit" at bounding box center [629, 588] width 15 height 15
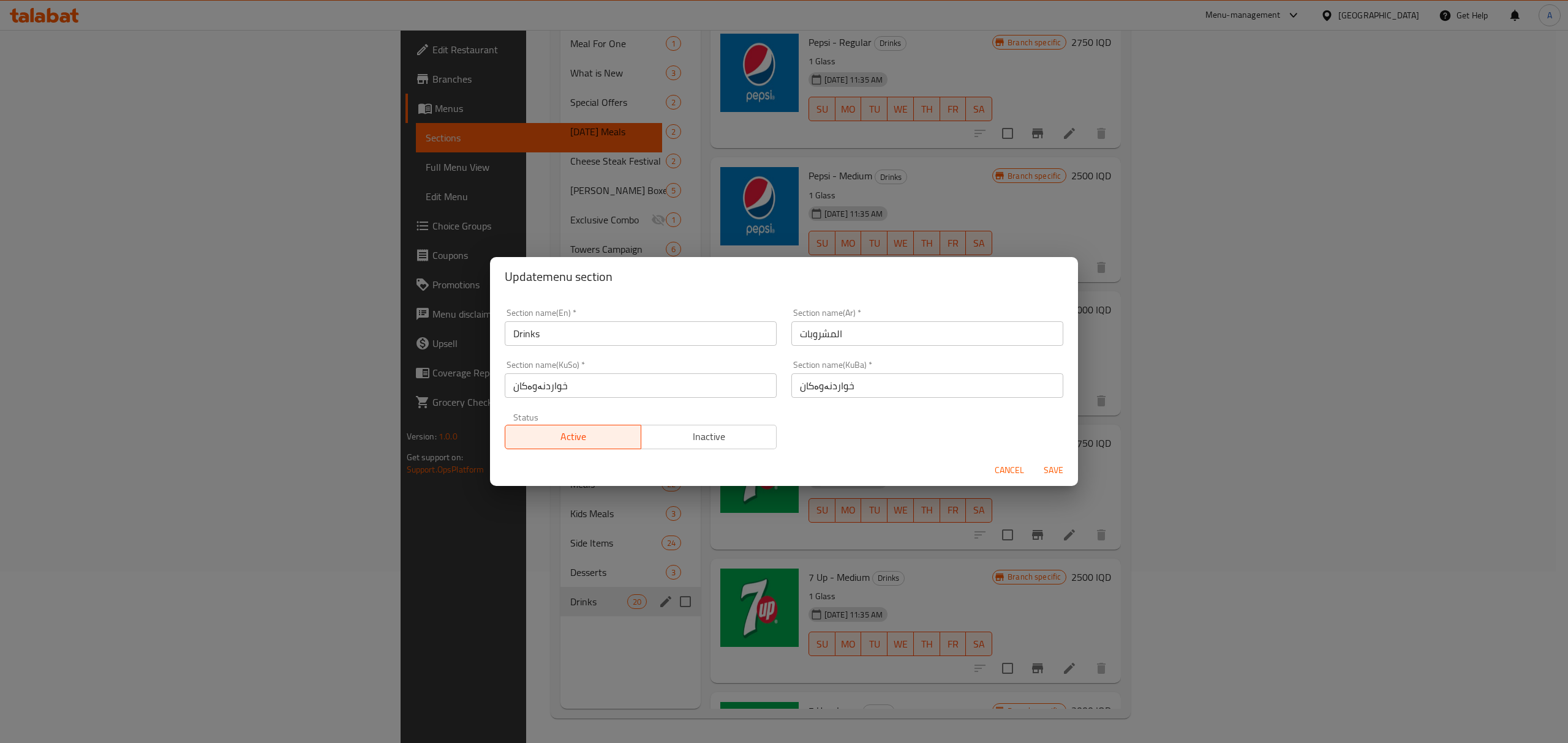
click at [685, 431] on span "Inactive" at bounding box center [710, 437] width 126 height 18
click at [1077, 458] on div "Cancel Save" at bounding box center [784, 470] width 588 height 33
click at [1068, 463] on button "Save" at bounding box center [1053, 470] width 39 height 22
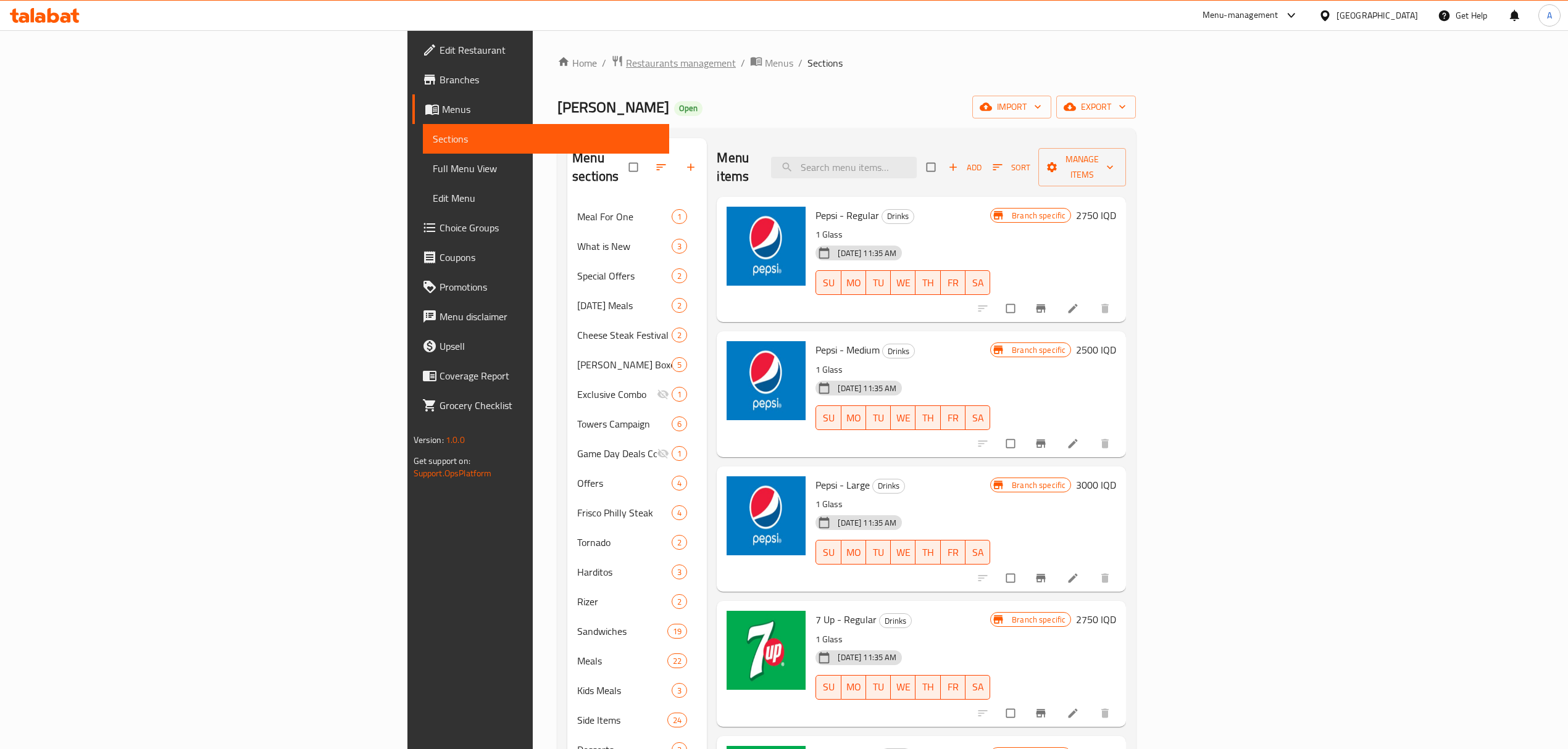
click at [626, 56] on span "Restaurants management" at bounding box center [680, 63] width 110 height 15
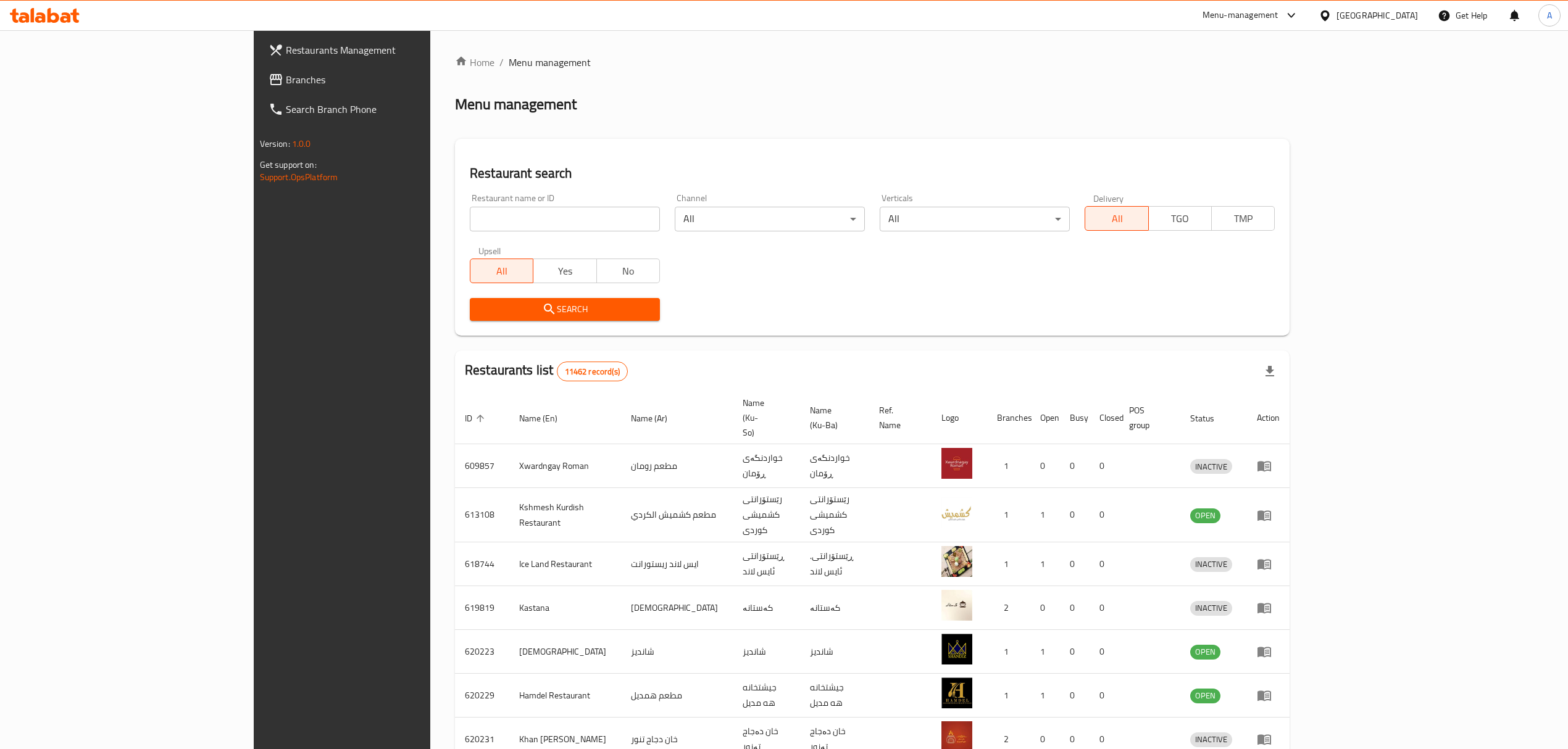
click at [463, 216] on div "Home / Menu management Menu management Restaurant search Restaurant name or ID …" at bounding box center [872, 495] width 834 height 880
click at [470, 212] on input "search" at bounding box center [565, 219] width 191 height 24
type input "حهئئش"
type input "pizza hut"
click at [542, 304] on icon "submit" at bounding box center [549, 309] width 15 height 15
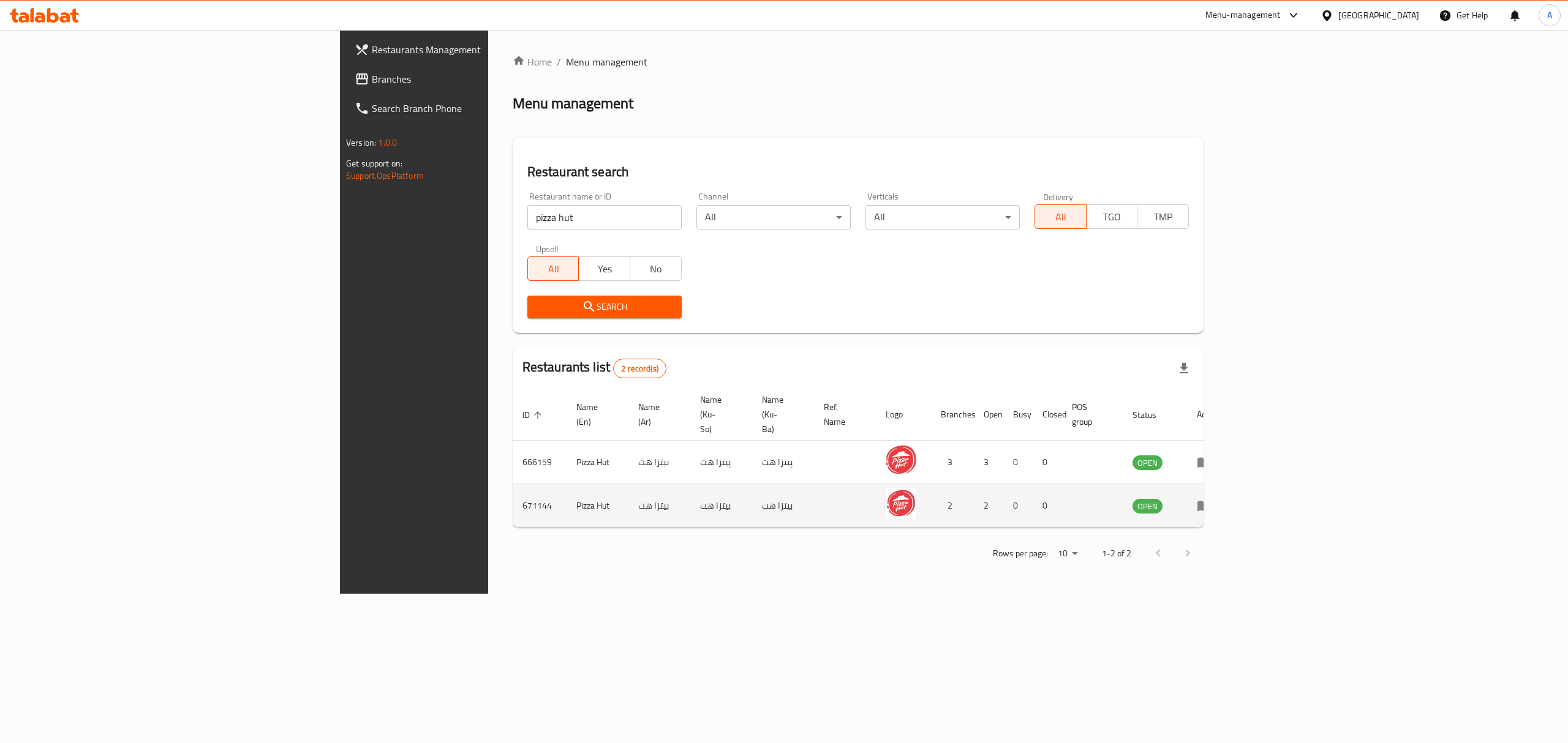
click at [1211, 499] on icon "enhanced table" at bounding box center [1204, 506] width 15 height 15
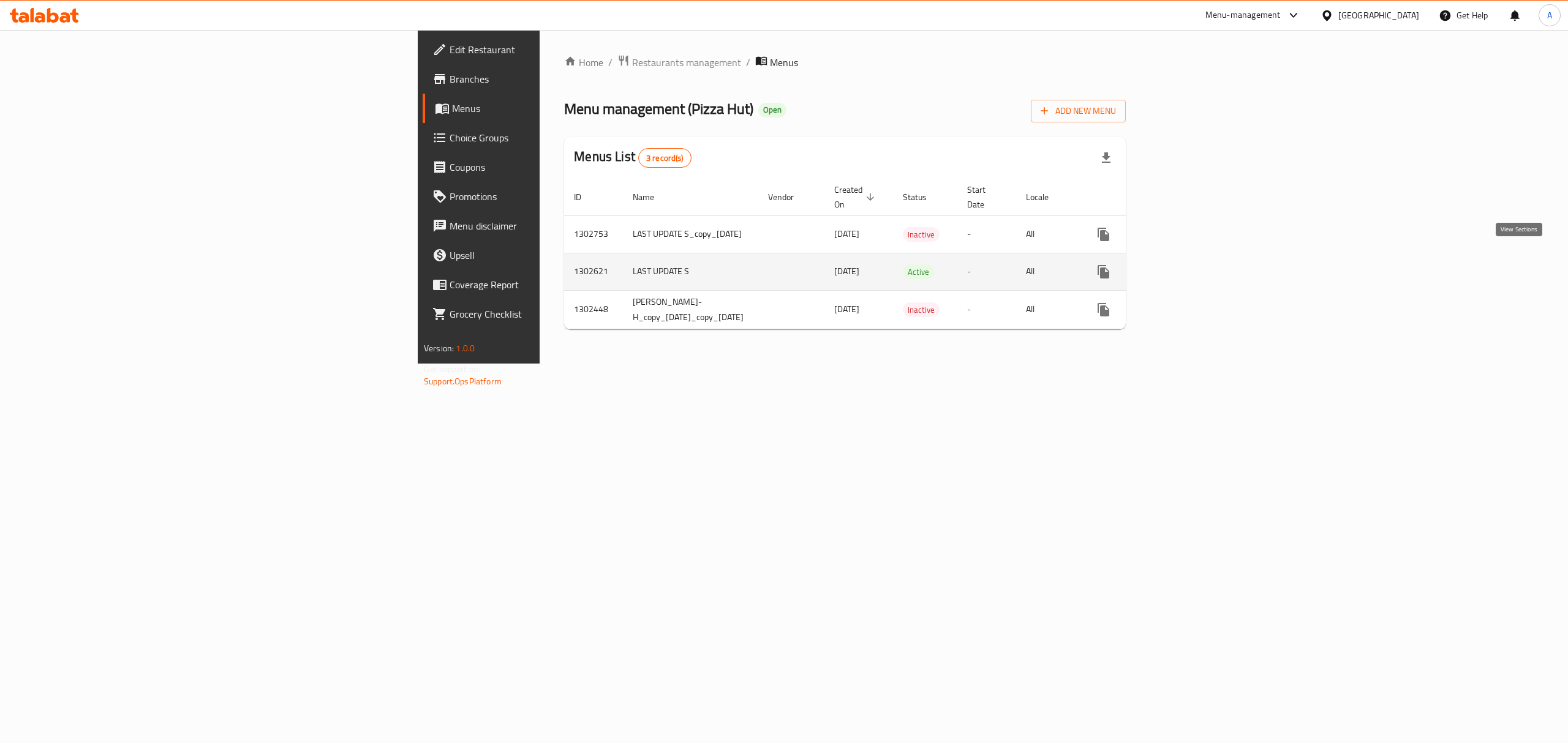
click at [1199, 265] on icon "enhanced table" at bounding box center [1192, 272] width 15 height 15
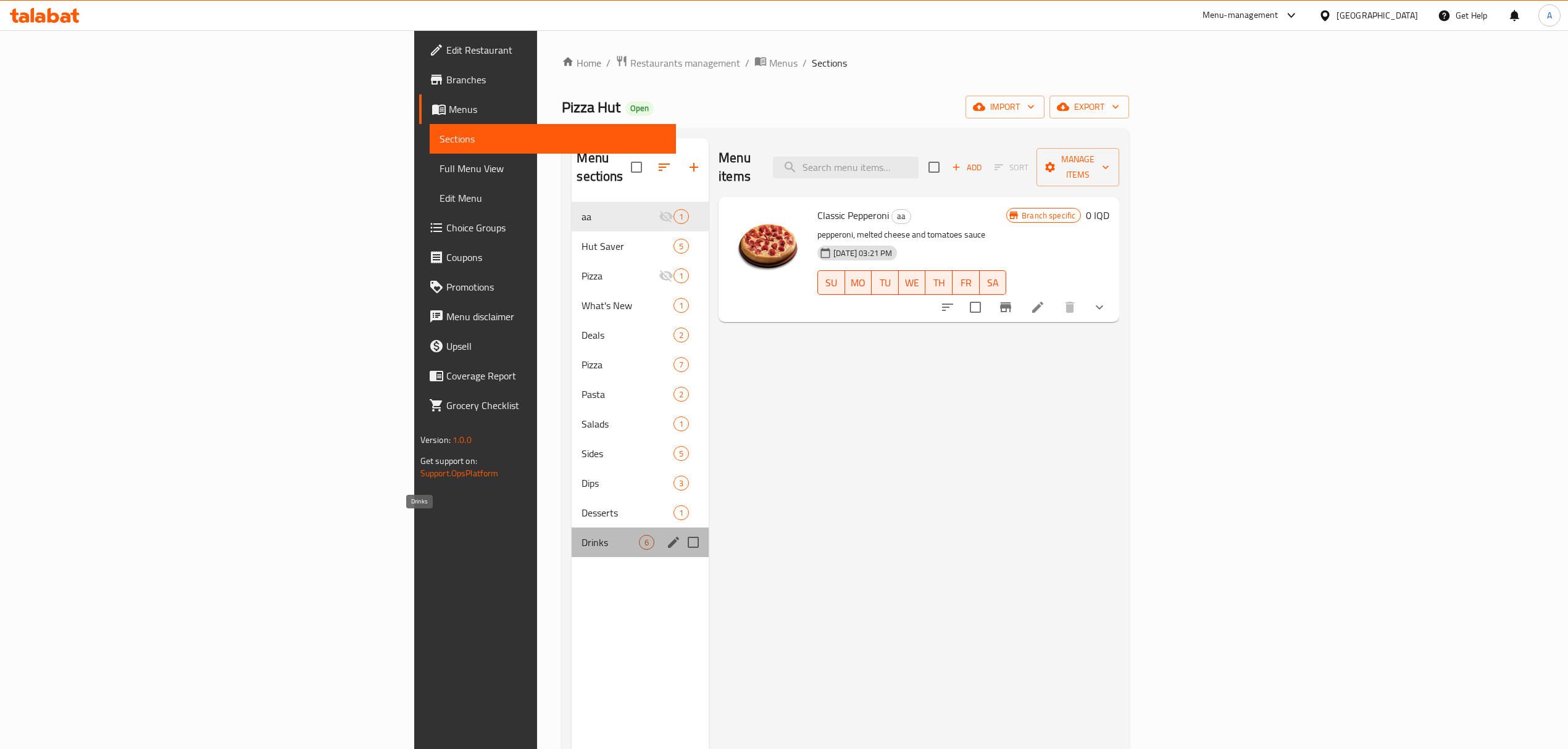
click at [581, 535] on span "Drinks" at bounding box center [610, 542] width 57 height 15
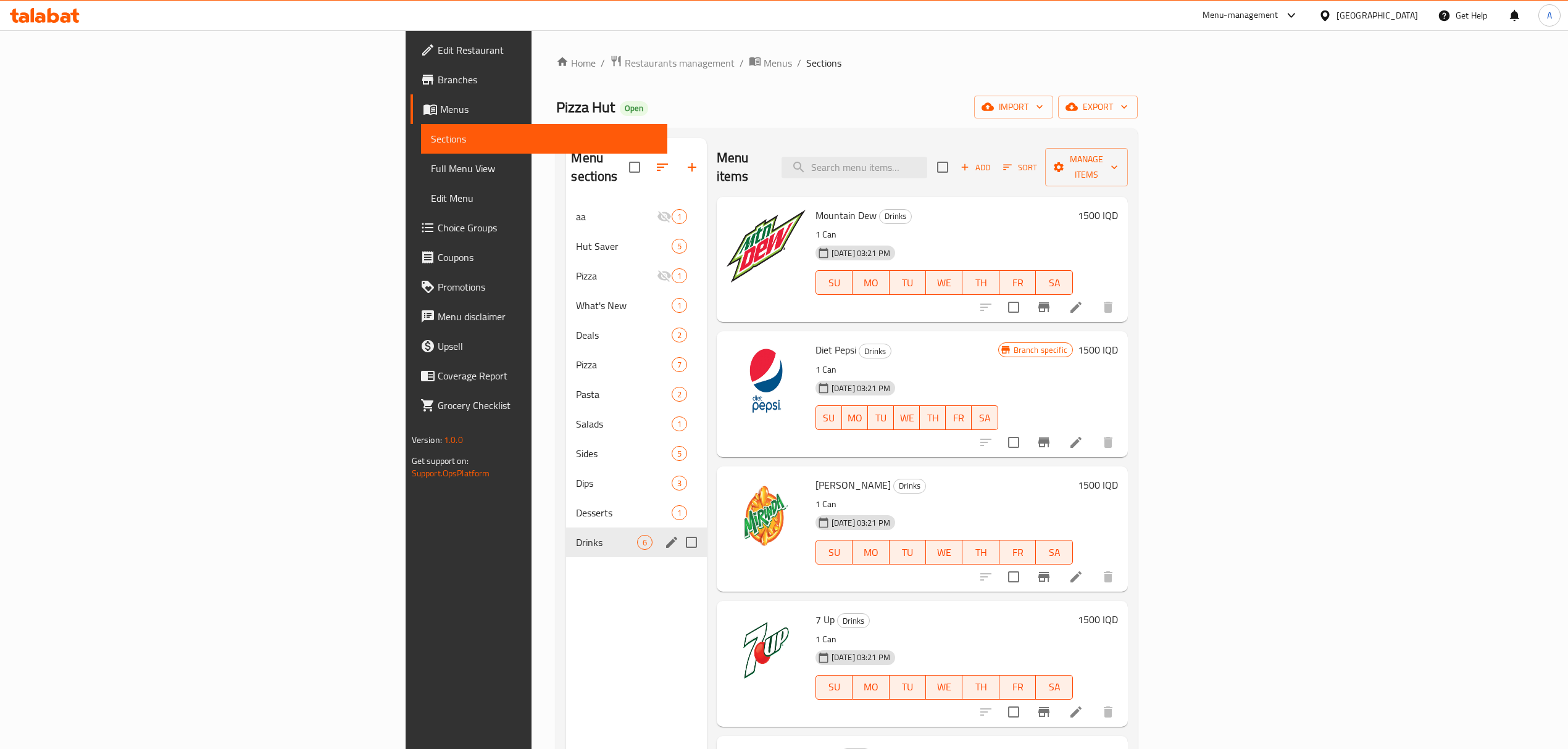
click at [664, 535] on icon "edit" at bounding box center [671, 542] width 15 height 15
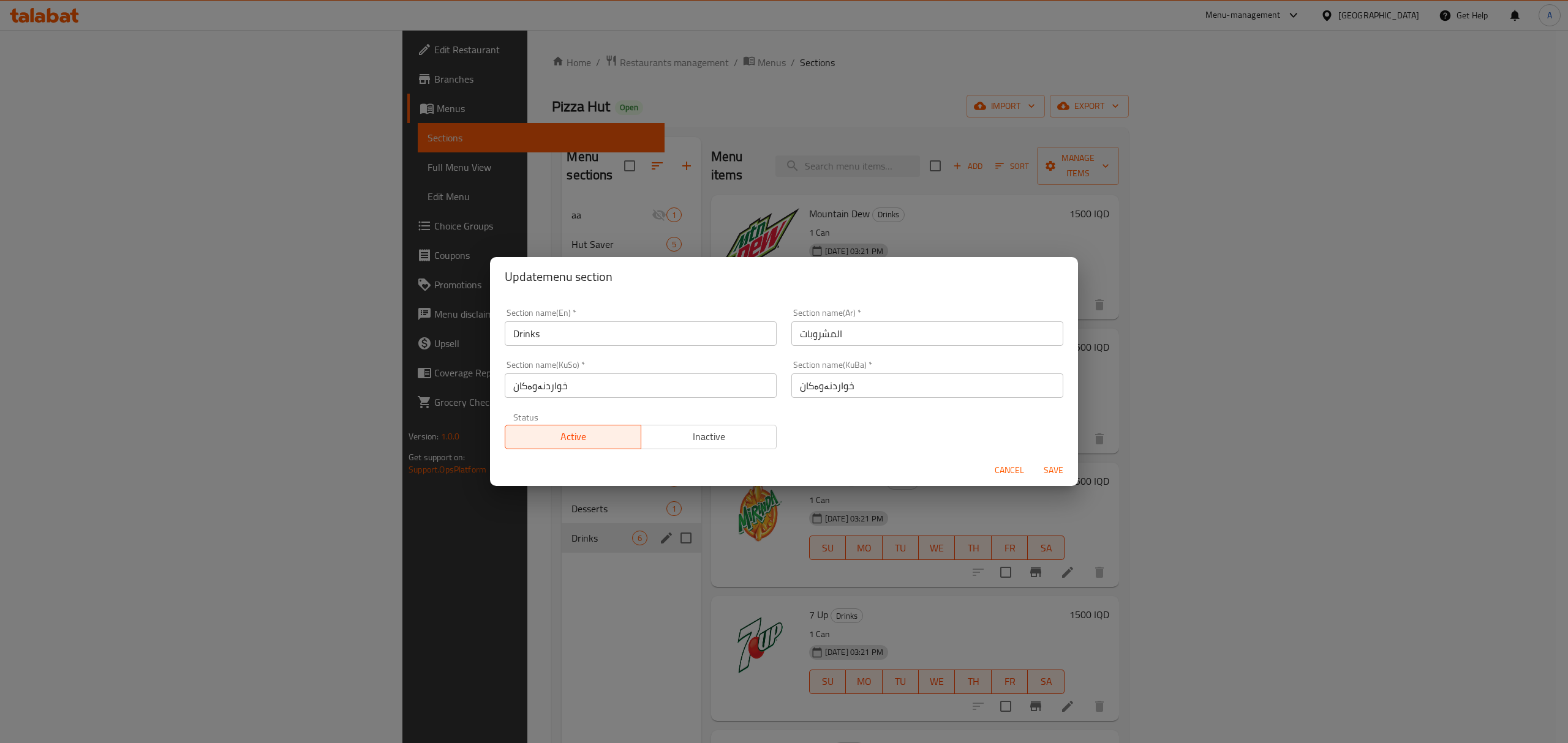
click at [740, 442] on span "Inactive" at bounding box center [710, 437] width 126 height 18
click at [1066, 469] on span "Save" at bounding box center [1053, 470] width 29 height 16
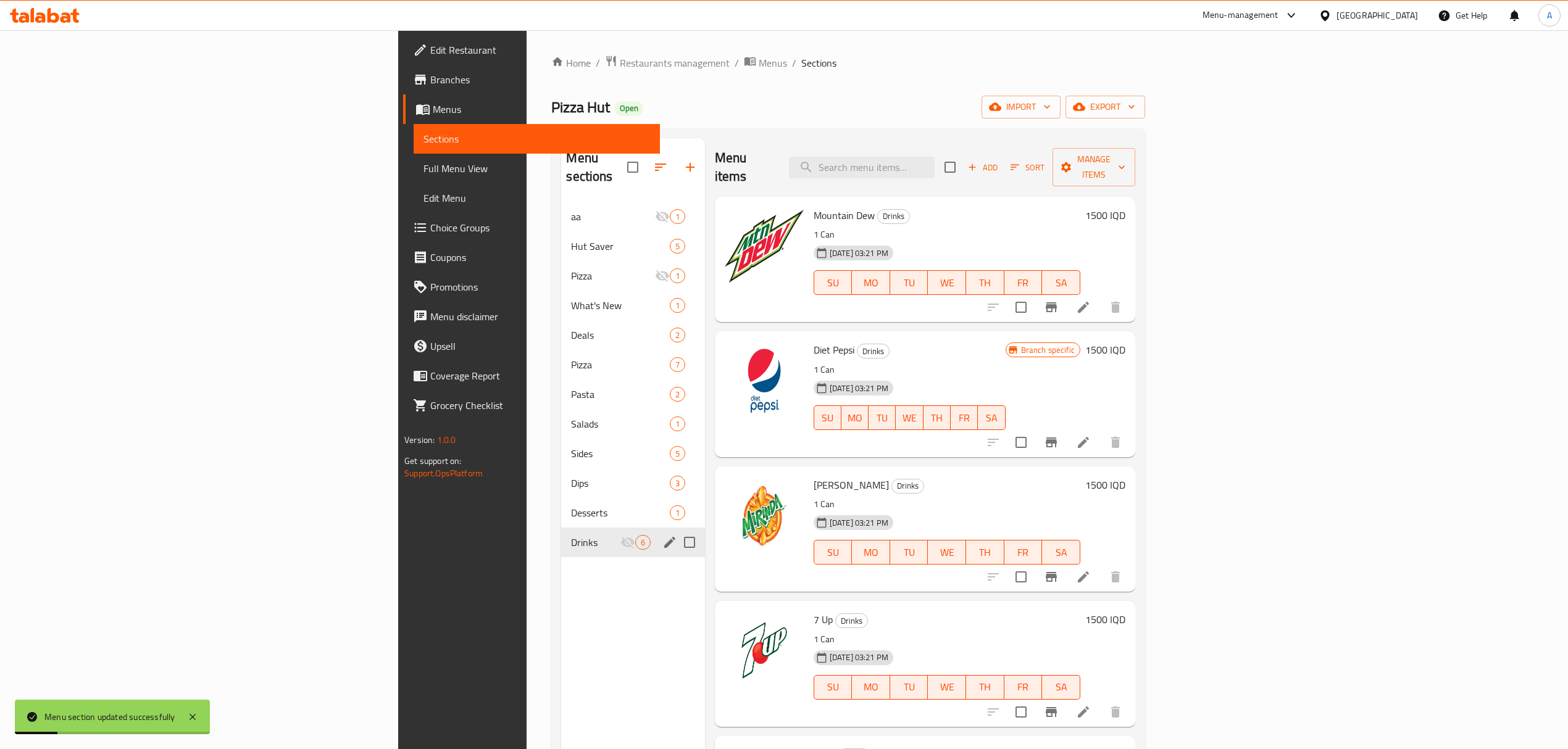
click at [432, 107] on span "Menus" at bounding box center [541, 109] width 218 height 15
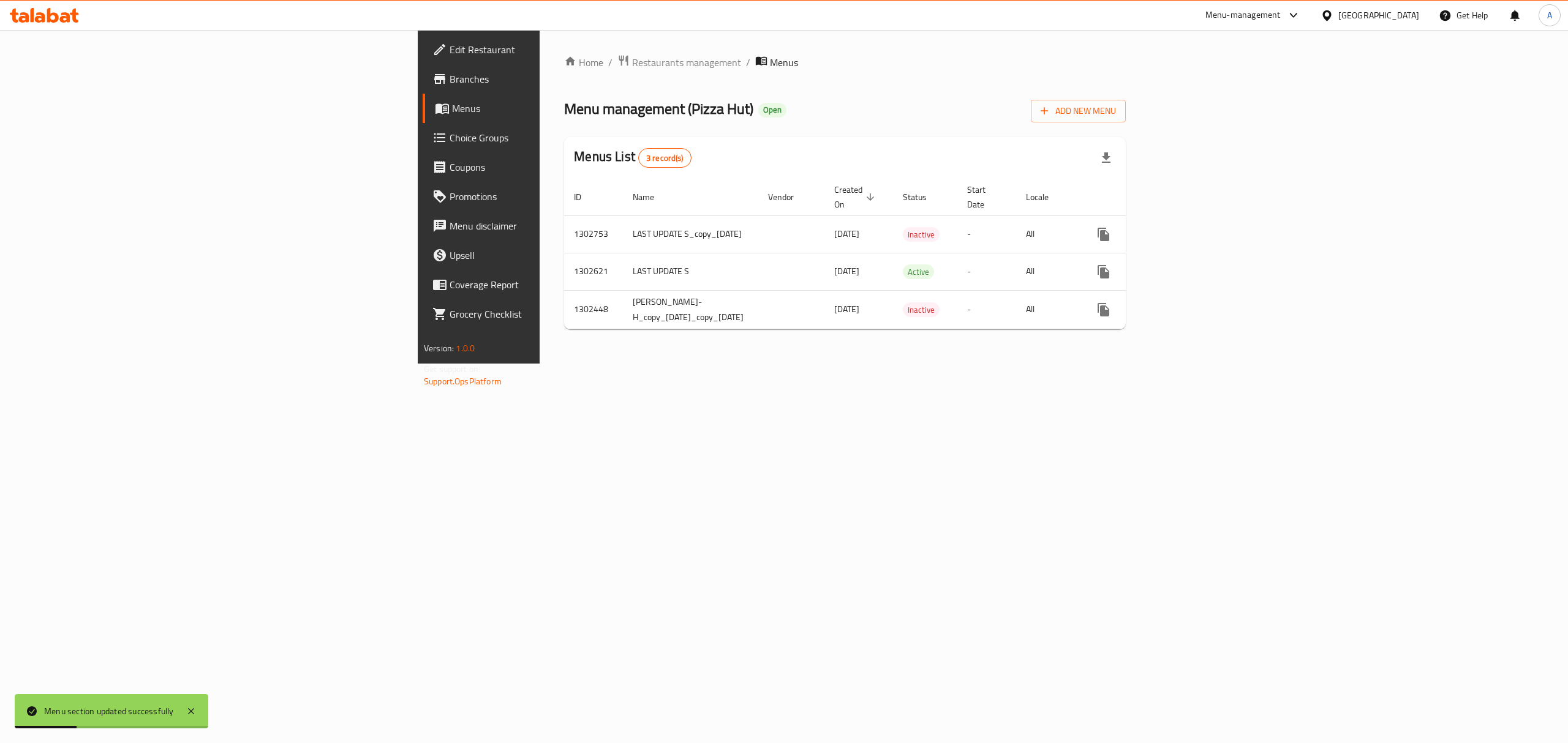
click at [42, 9] on icon at bounding box center [44, 15] width 69 height 15
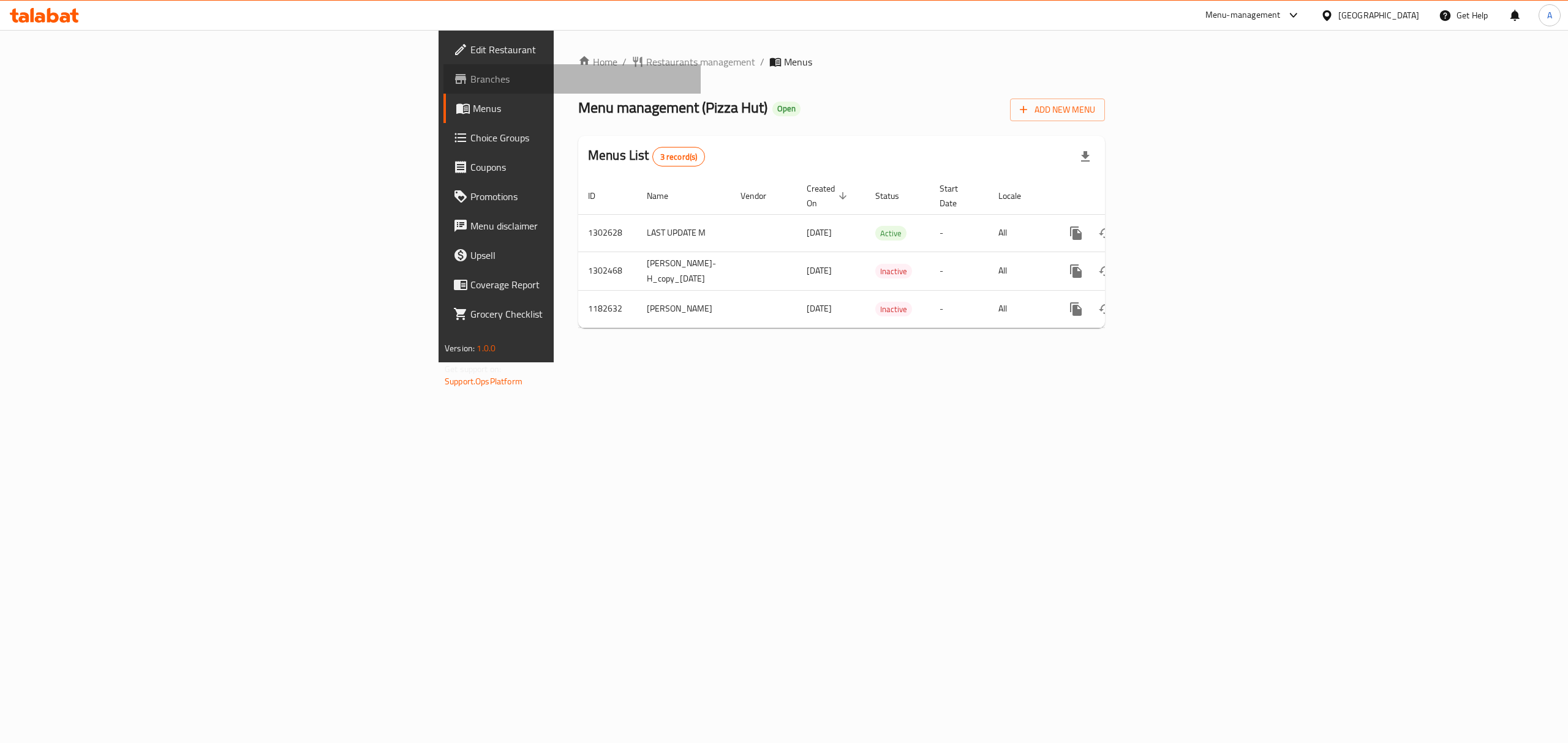
click at [471, 85] on span "Branches" at bounding box center [580, 79] width 220 height 15
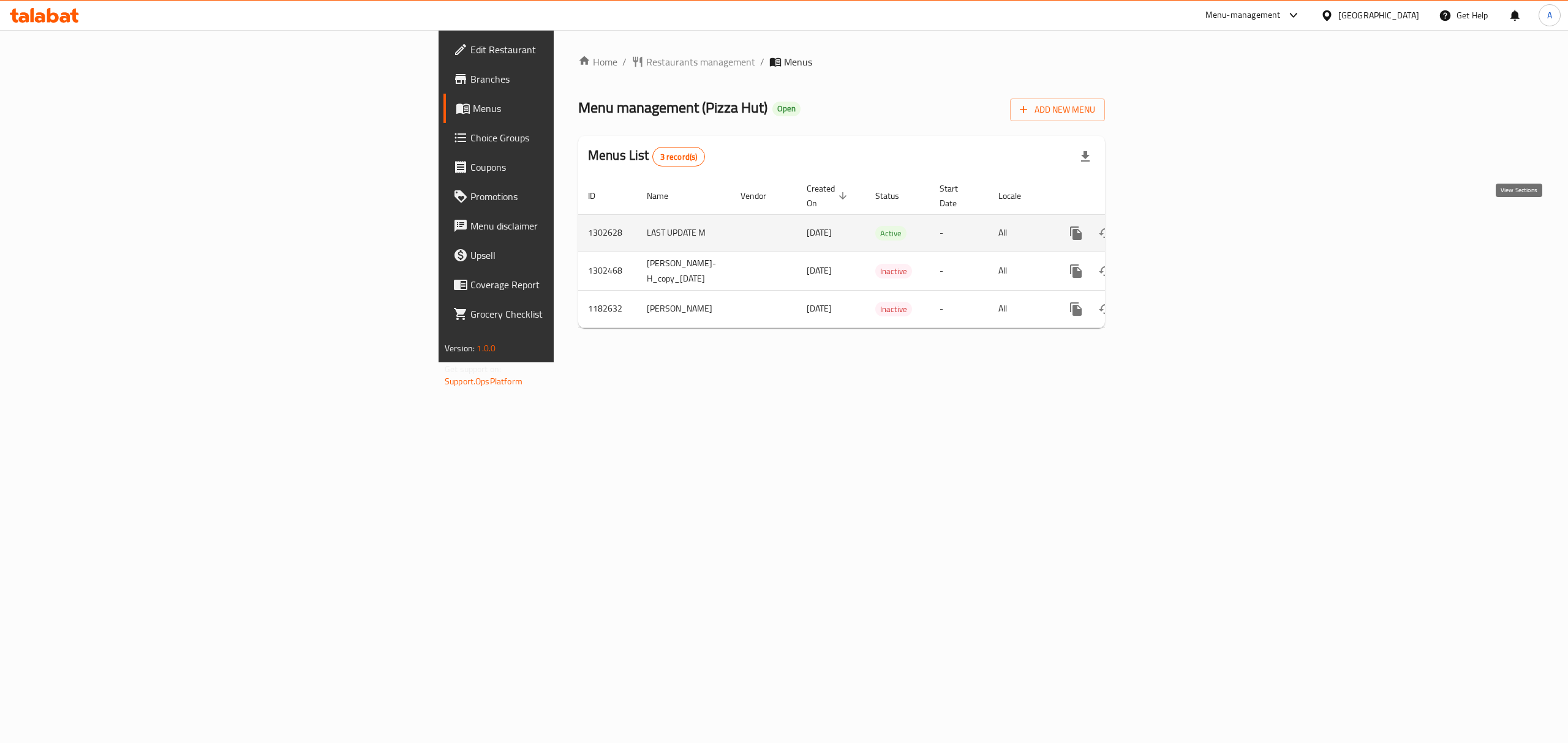
click at [1179, 218] on link "enhanced table" at bounding box center [1165, 233] width 29 height 29
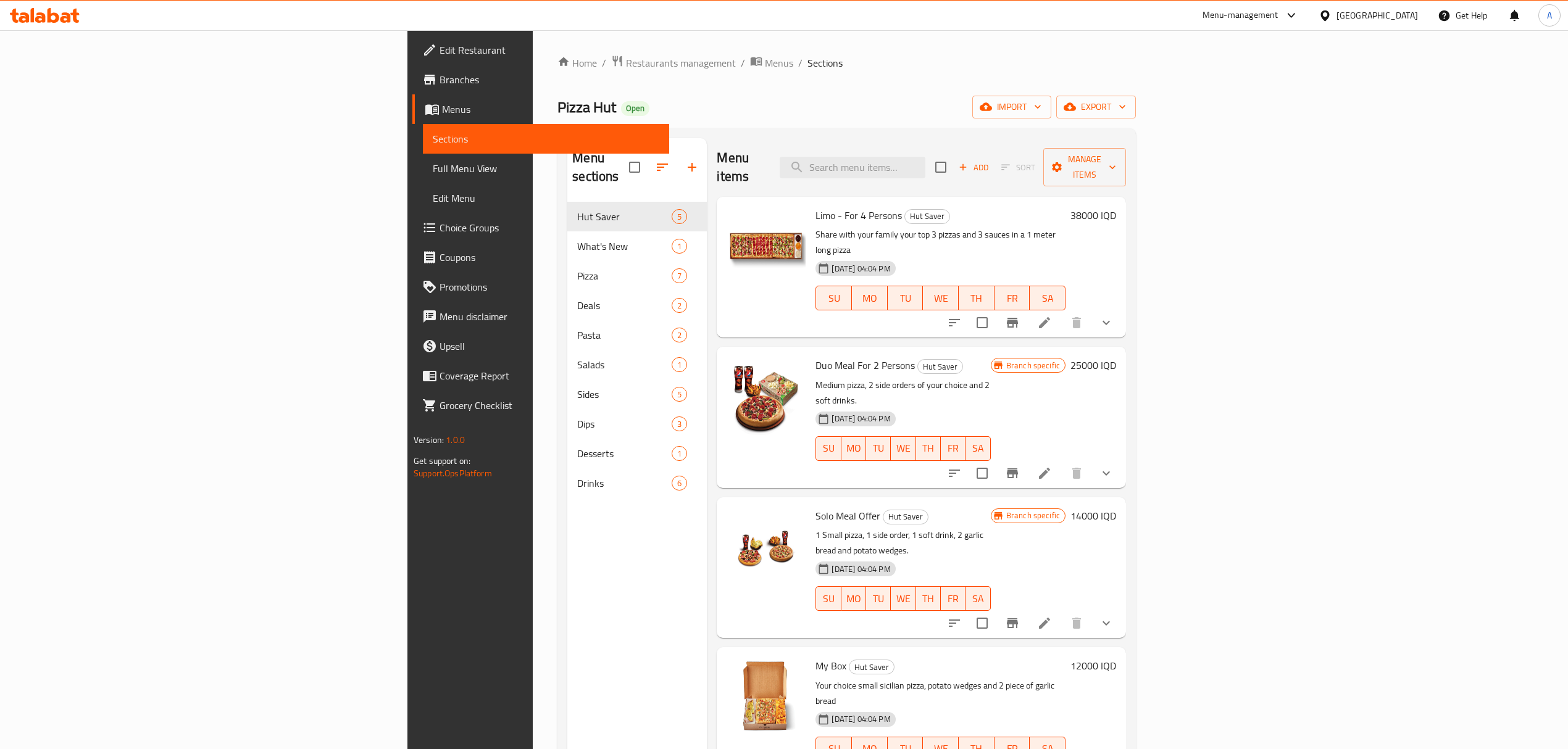
click at [567, 483] on nav "Hut Saver 5 What's New 1 Pizza 7 Deals 2 Pasta 2 Salads 1 Sides 5 Dips 3 Desser…" at bounding box center [637, 350] width 139 height 306
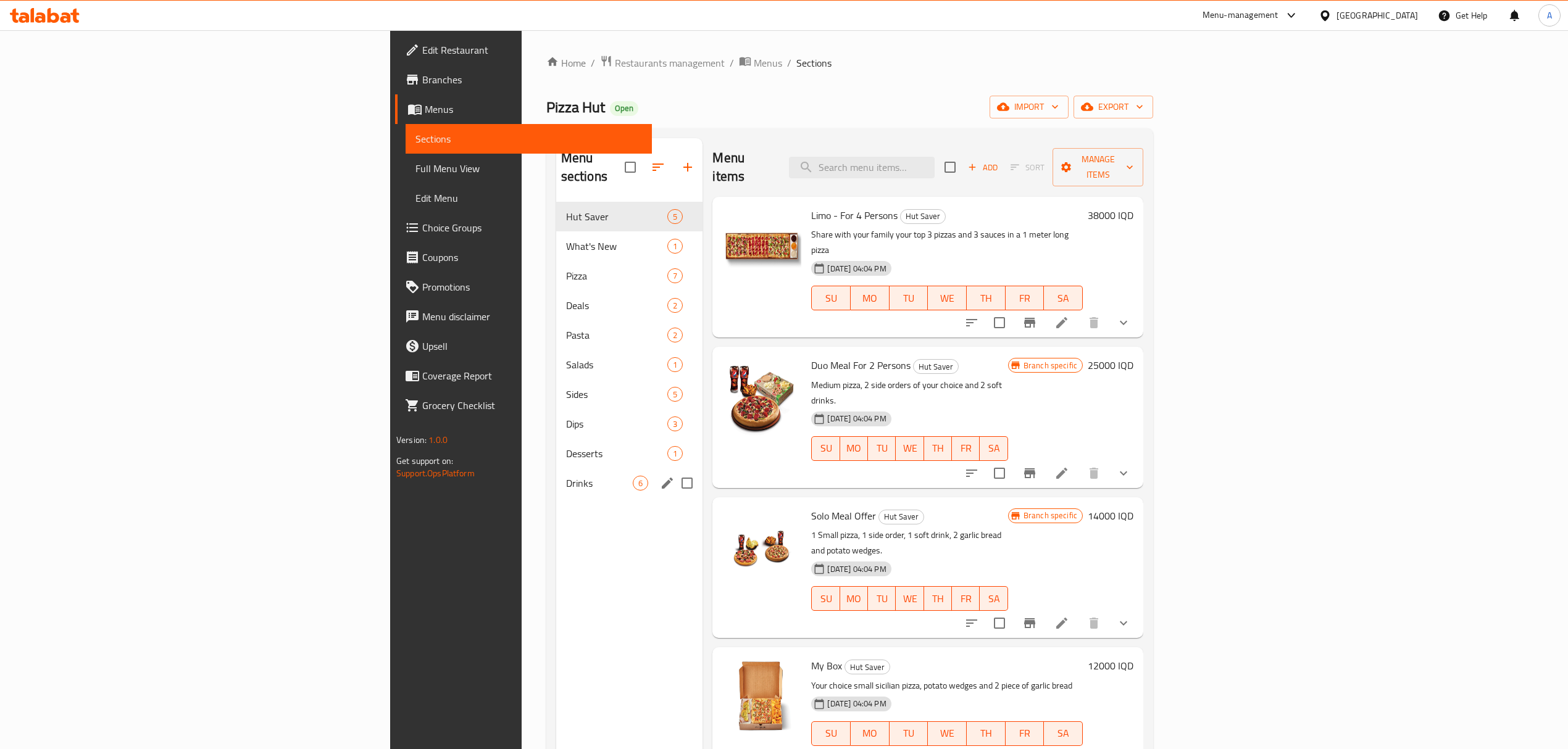
click at [556, 478] on div "Drinks 6" at bounding box center [629, 484] width 147 height 30
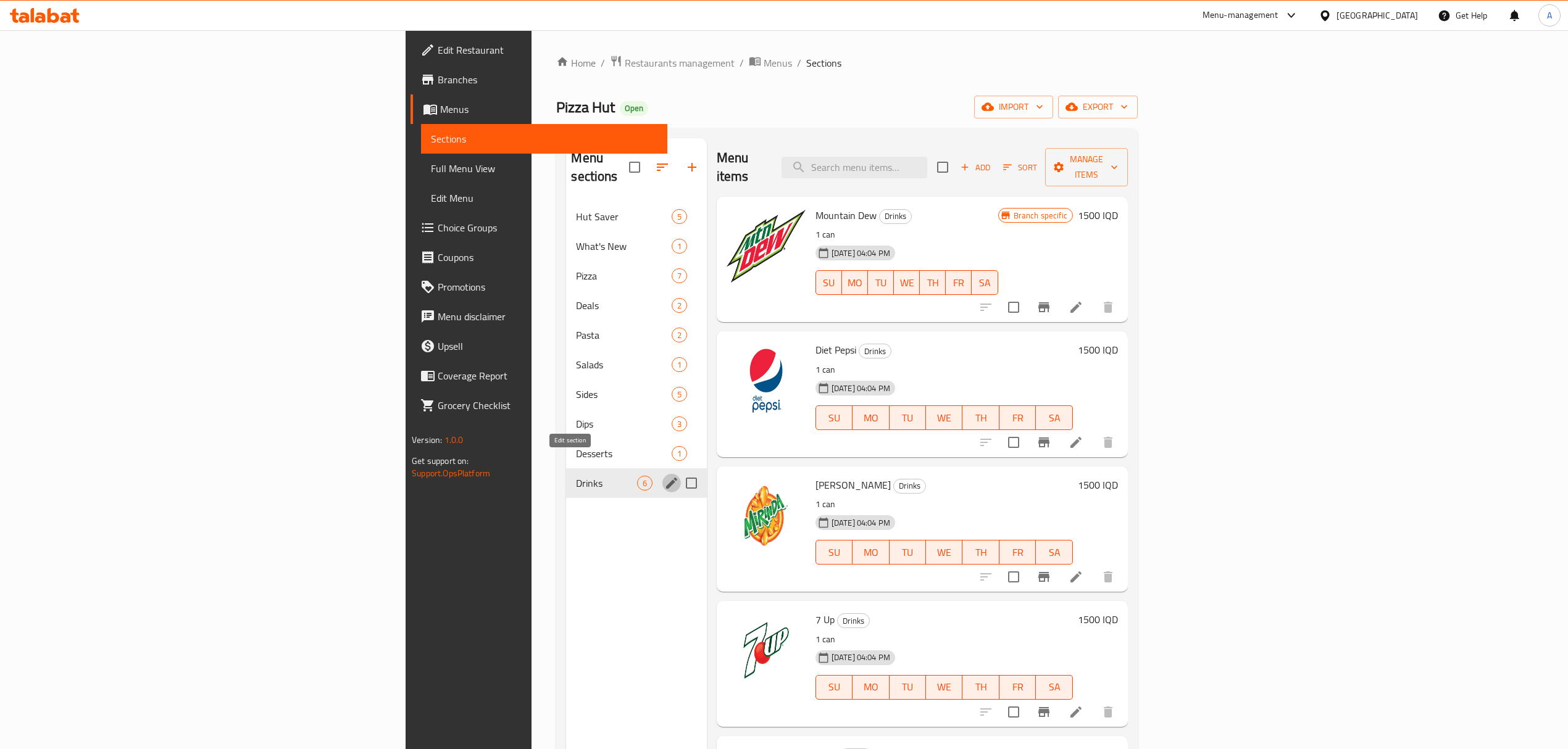
click at [667, 478] on icon "edit" at bounding box center [672, 483] width 11 height 11
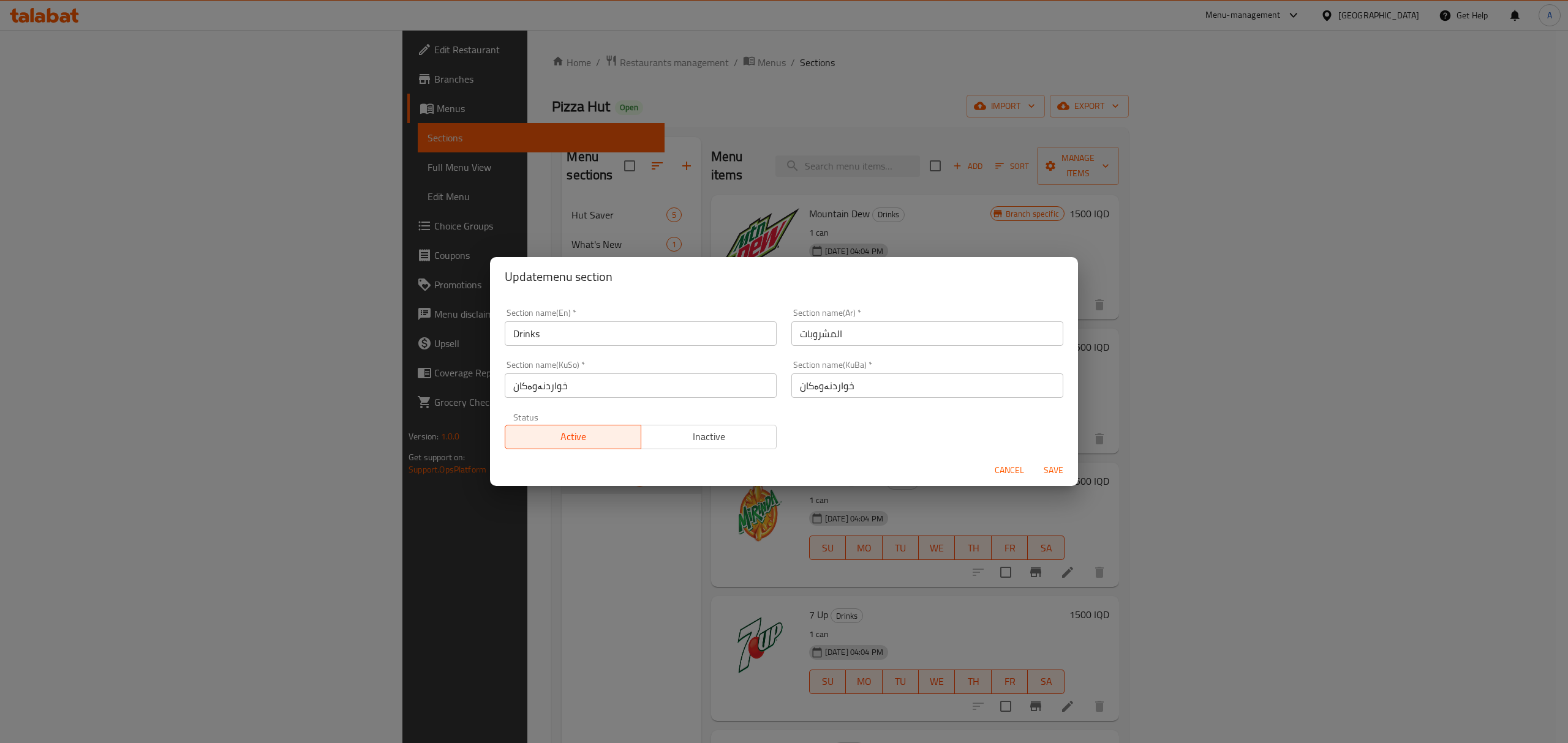
drag, startPoint x: 703, startPoint y: 429, endPoint x: 850, endPoint y: 468, distance: 152.1
click at [703, 430] on span "Inactive" at bounding box center [710, 437] width 126 height 18
click at [1056, 468] on span "Save" at bounding box center [1053, 470] width 29 height 16
